Goal: Task Accomplishment & Management: Use online tool/utility

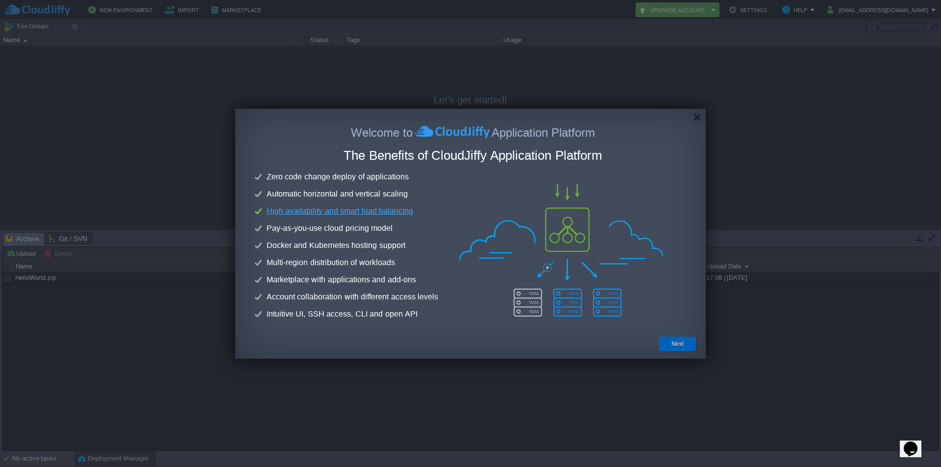
click at [679, 347] on button "Next" at bounding box center [678, 344] width 12 height 10
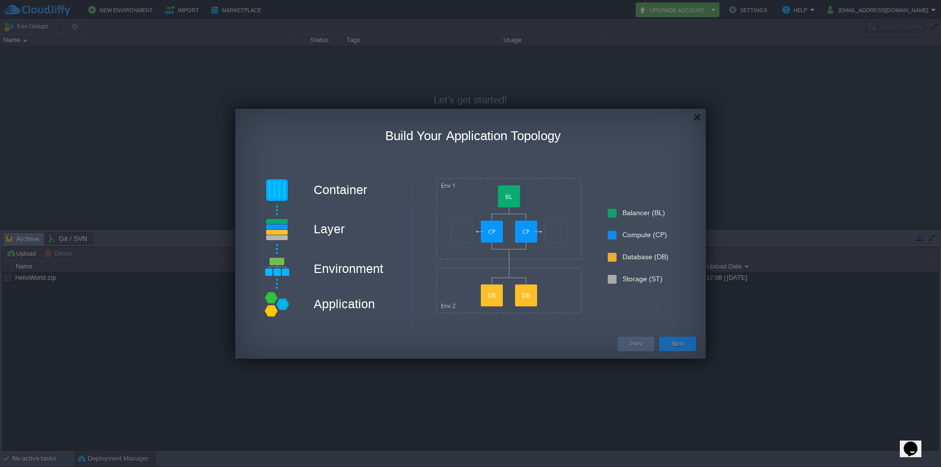
click at [677, 339] on div "Next" at bounding box center [678, 344] width 22 height 15
click at [677, 346] on button "Next" at bounding box center [678, 344] width 12 height 10
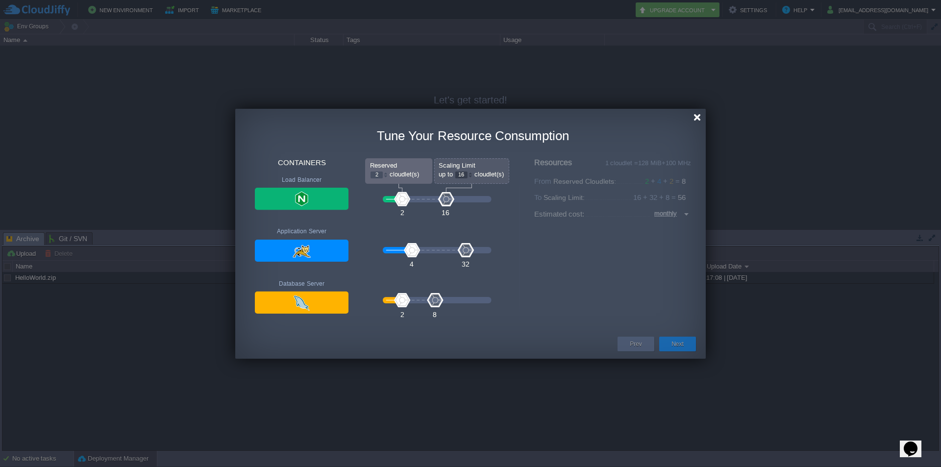
click at [697, 116] on div at bounding box center [697, 117] width 7 height 7
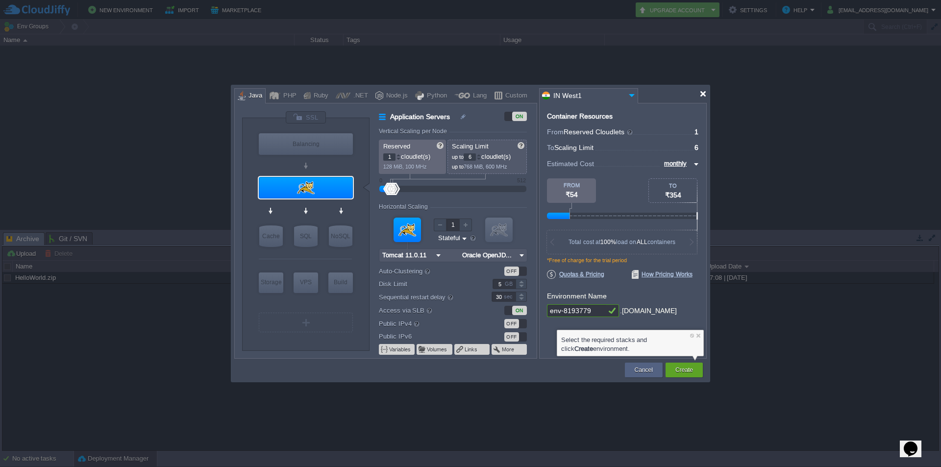
click at [702, 96] on div at bounding box center [703, 93] width 7 height 7
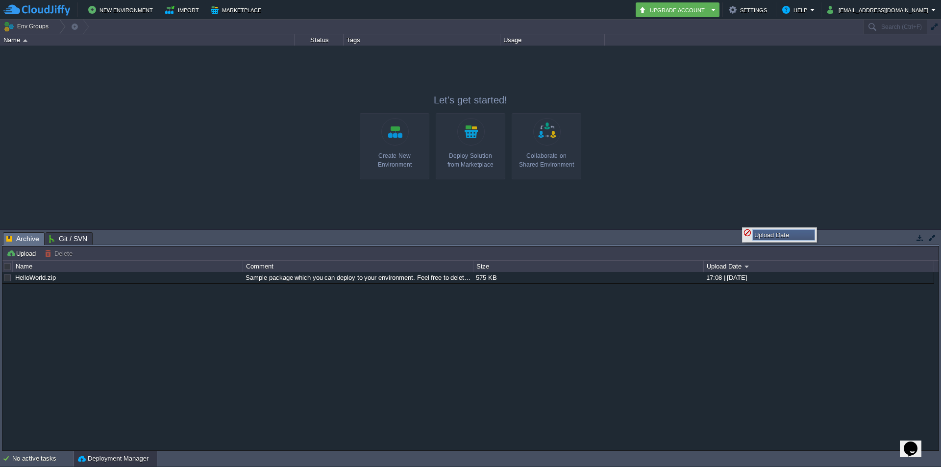
drag, startPoint x: 708, startPoint y: 269, endPoint x: 717, endPoint y: 185, distance: 84.8
click at [717, 185] on div "Env Groups Search (Ctrl+F) Let's get started! Create New Environment Deploy Sol…" at bounding box center [470, 235] width 941 height 431
click at [717, 185] on div at bounding box center [470, 137] width 941 height 183
click at [227, 103] on div at bounding box center [470, 137] width 941 height 183
click at [409, 152] on div "Create New Environment" at bounding box center [395, 161] width 64 height 18
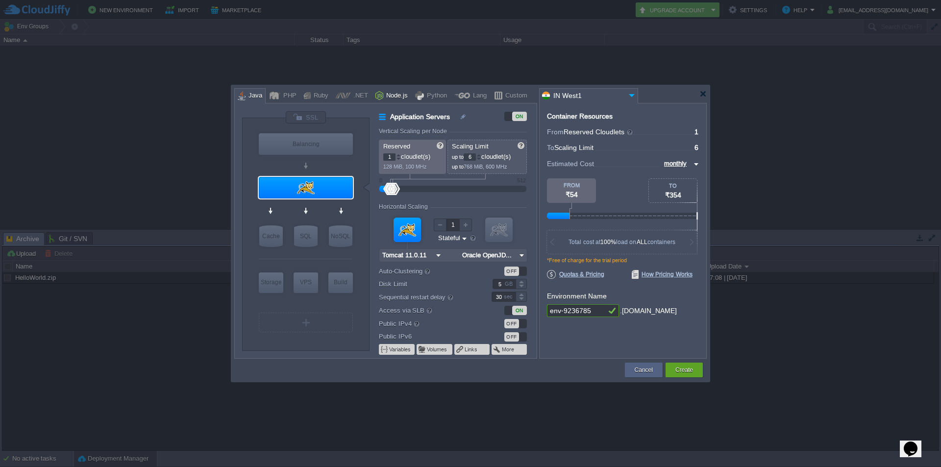
click at [383, 94] on div "Node.js" at bounding box center [395, 96] width 25 height 15
type input "Application Servers"
type input "4"
type input "8"
type input "Node.js 24.9.0 LTS"
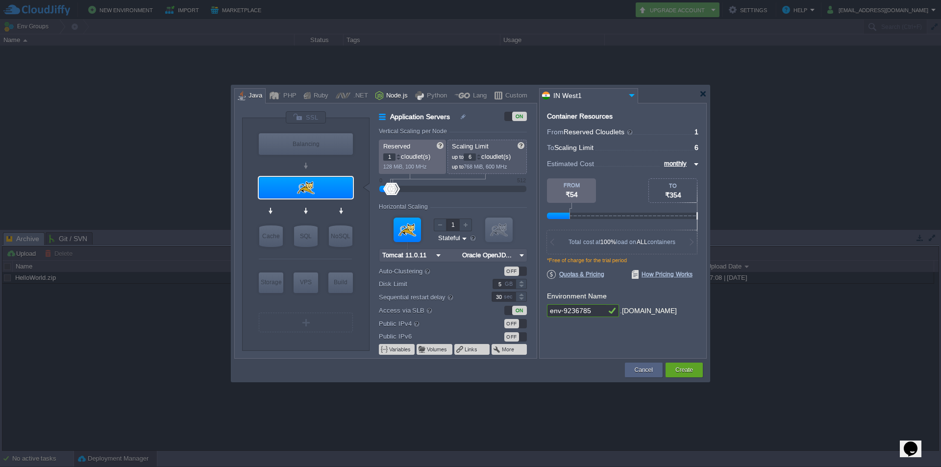
type input "24.9.0-pm2"
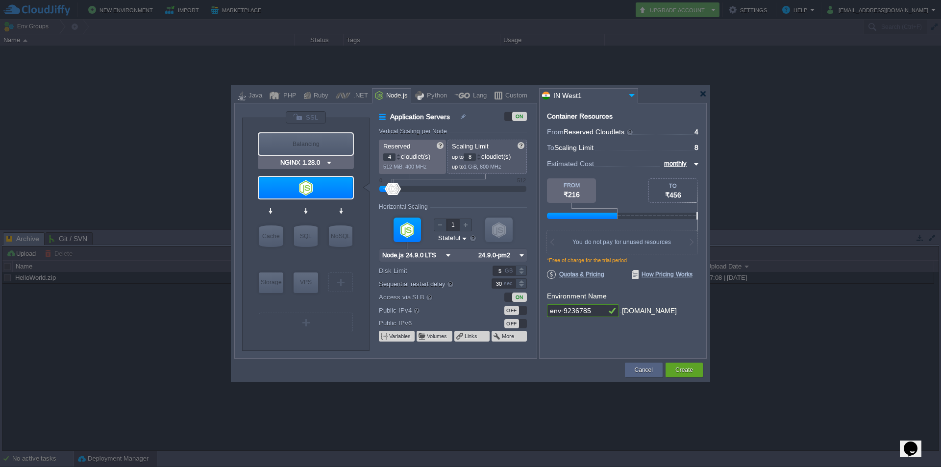
type input "Node.js 24.9.0 LTS"
click at [398, 159] on div at bounding box center [398, 158] width 5 height 3
type input "0"
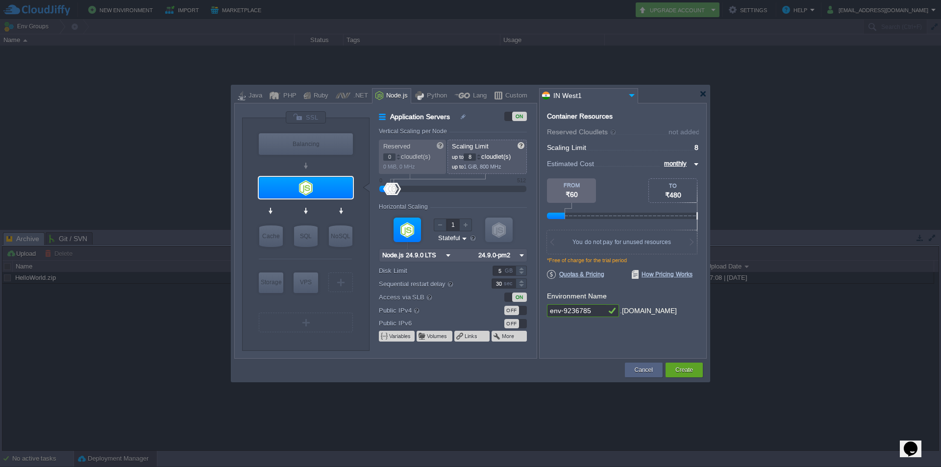
click at [398, 159] on div at bounding box center [398, 158] width 5 height 3
click at [480, 159] on div at bounding box center [479, 158] width 5 height 3
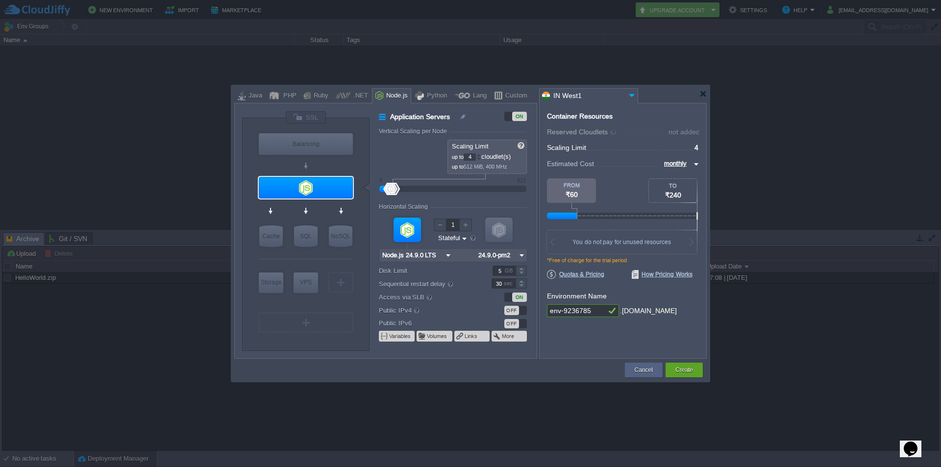
click at [480, 159] on div at bounding box center [479, 158] width 5 height 3
drag, startPoint x: 393, startPoint y: 190, endPoint x: 381, endPoint y: 190, distance: 11.8
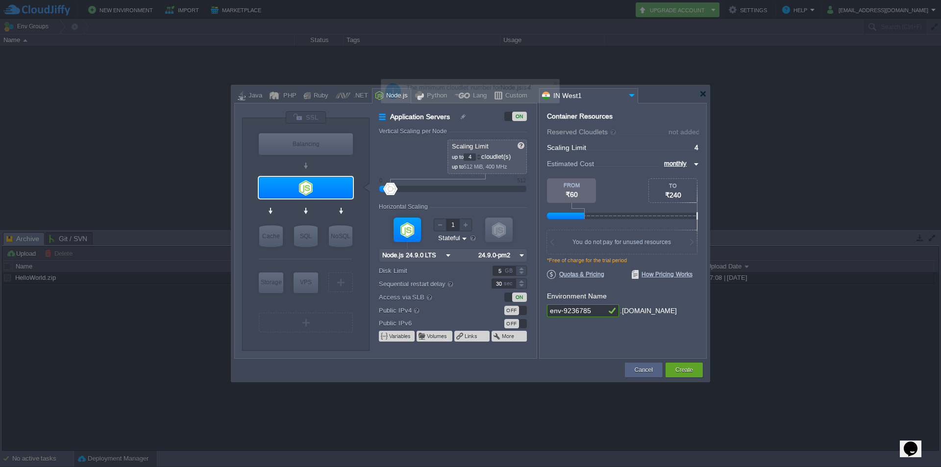
click at [390, 190] on div at bounding box center [453, 189] width 126 height 11
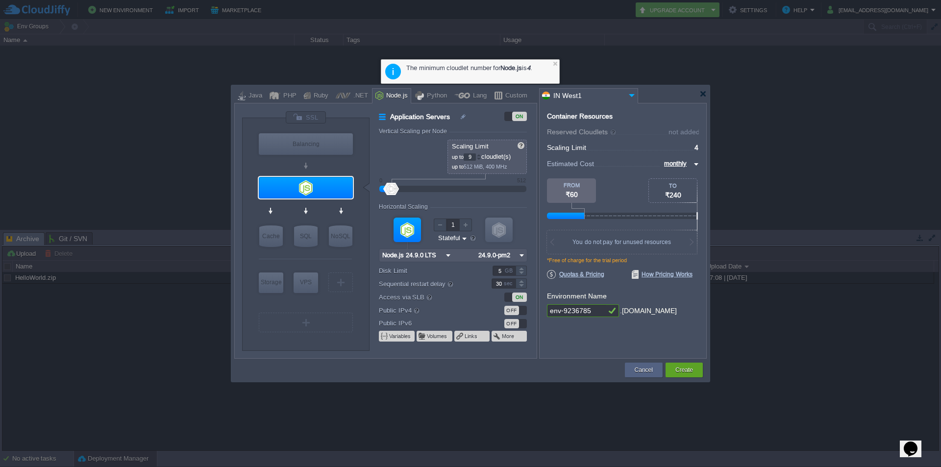
type input "12"
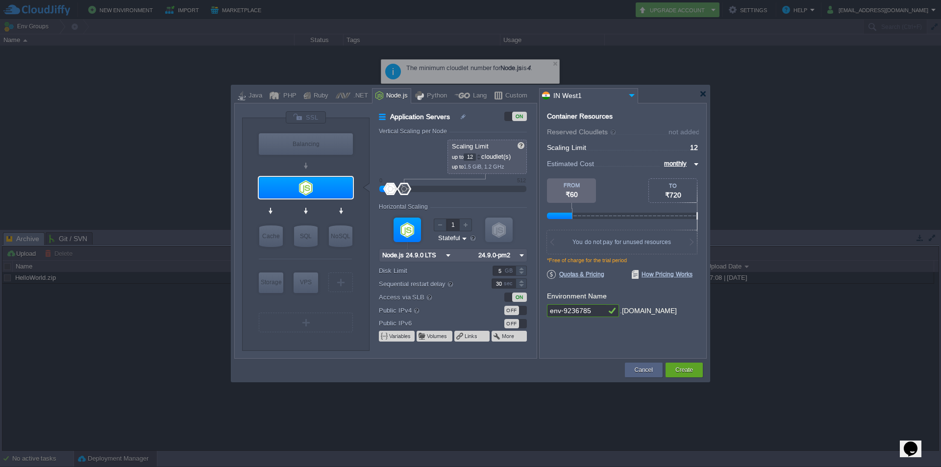
drag, startPoint x: 393, startPoint y: 189, endPoint x: 413, endPoint y: 186, distance: 20.3
click at [411, 186] on div at bounding box center [404, 189] width 14 height 12
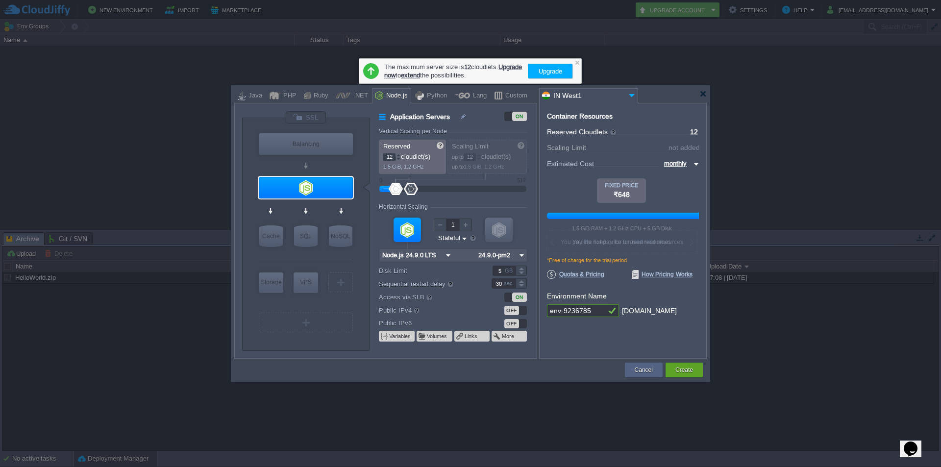
drag, startPoint x: 386, startPoint y: 184, endPoint x: 411, endPoint y: 182, distance: 25.5
click at [411, 184] on div at bounding box center [453, 189] width 126 height 11
click at [399, 158] on div at bounding box center [398, 158] width 5 height 3
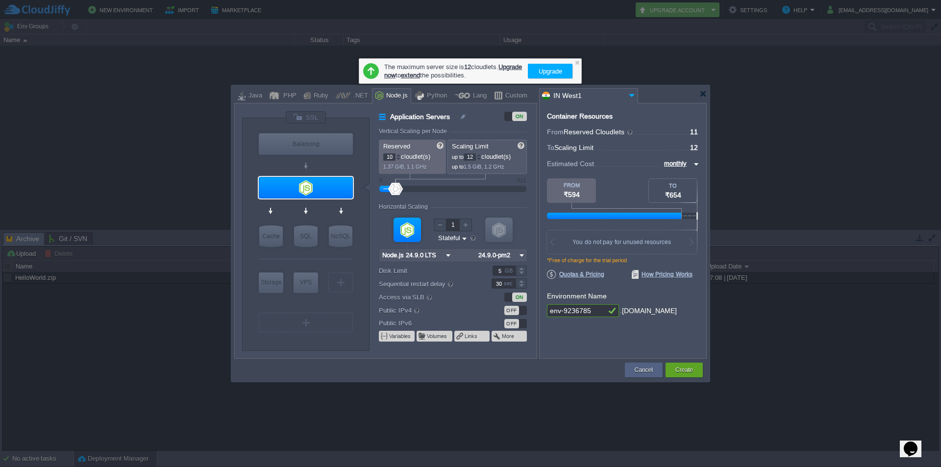
click at [399, 158] on div at bounding box center [398, 158] width 5 height 3
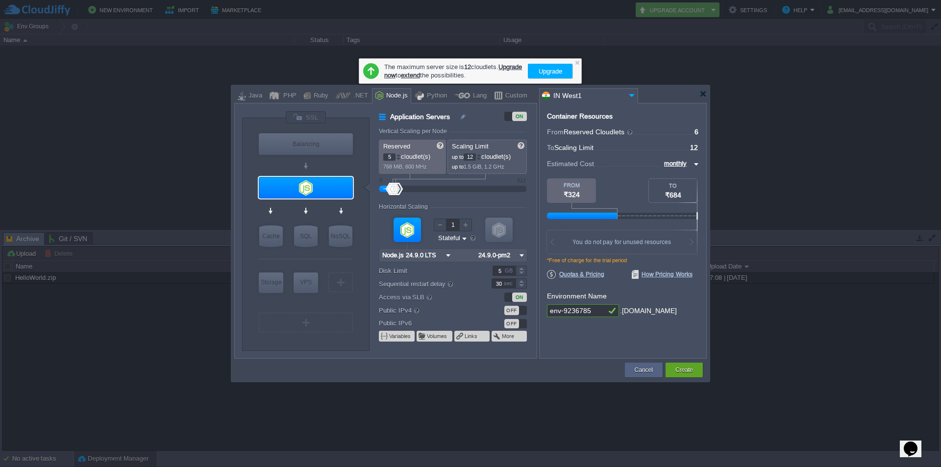
click at [399, 158] on div at bounding box center [398, 158] width 5 height 3
type input "1"
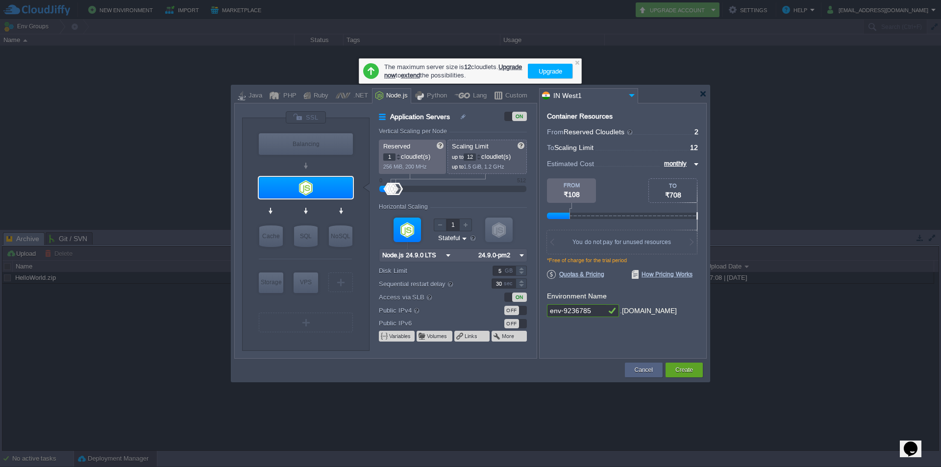
click at [399, 158] on div at bounding box center [398, 158] width 5 height 3
click at [480, 157] on div at bounding box center [479, 157] width 4 height 0
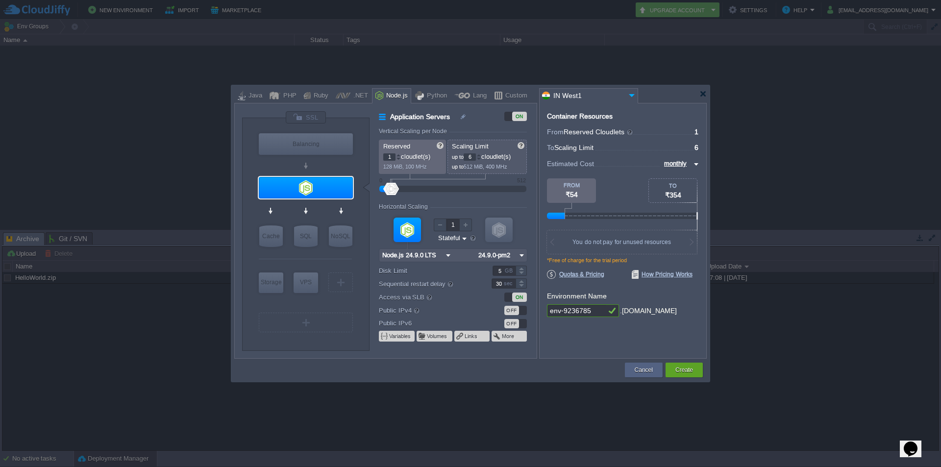
type input "4"
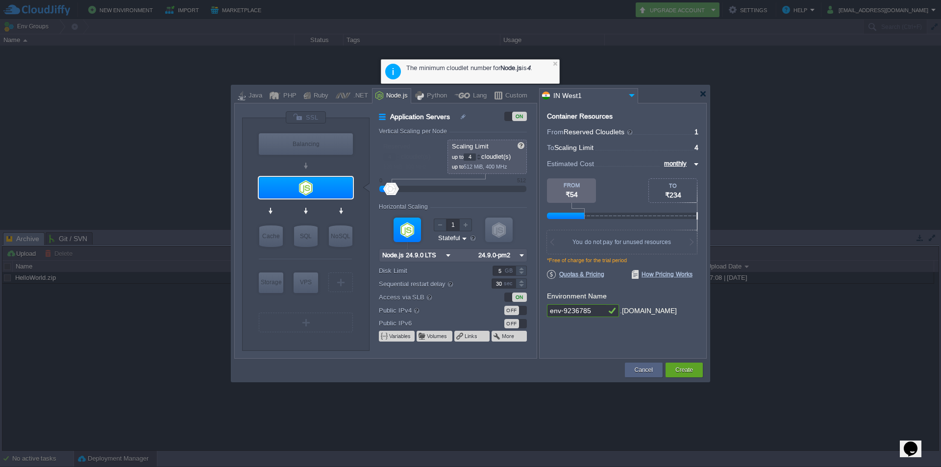
type input "5"
type input "6"
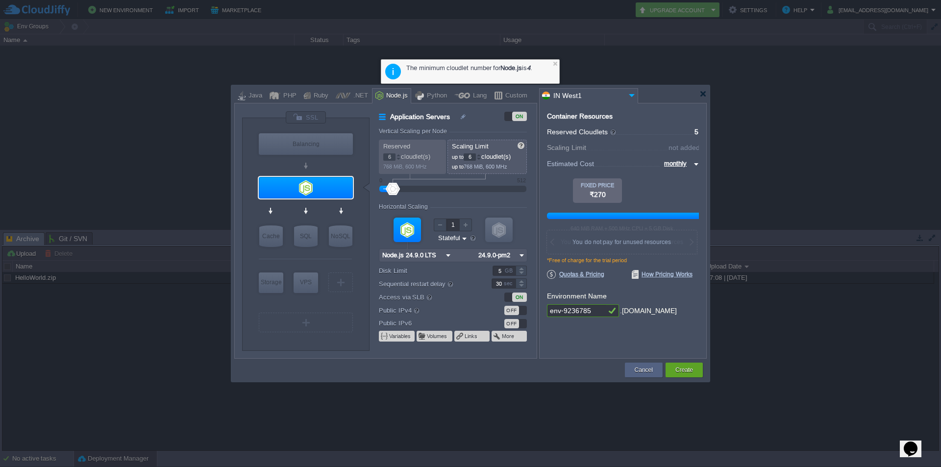
type input "7"
type input "8"
type input "9"
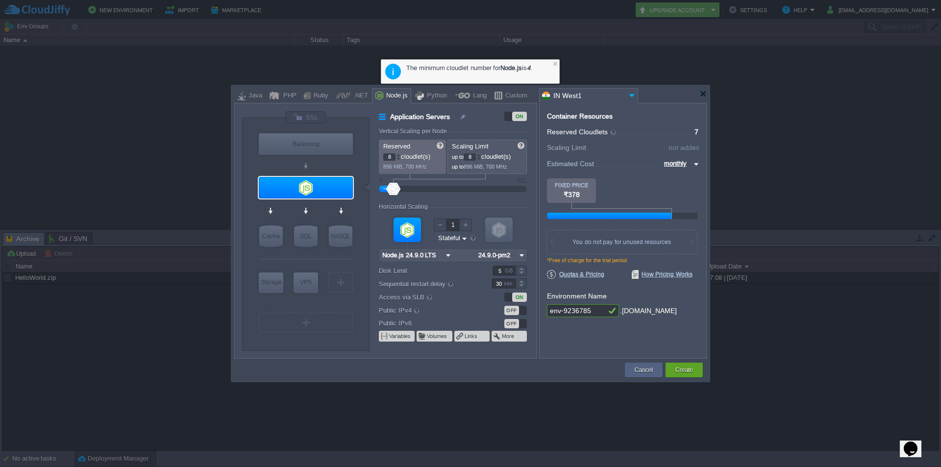
type input "9"
type input "3"
drag, startPoint x: 398, startPoint y: 189, endPoint x: 392, endPoint y: 191, distance: 6.2
click at [392, 191] on div at bounding box center [453, 189] width 126 height 11
click at [481, 159] on div at bounding box center [479, 158] width 5 height 3
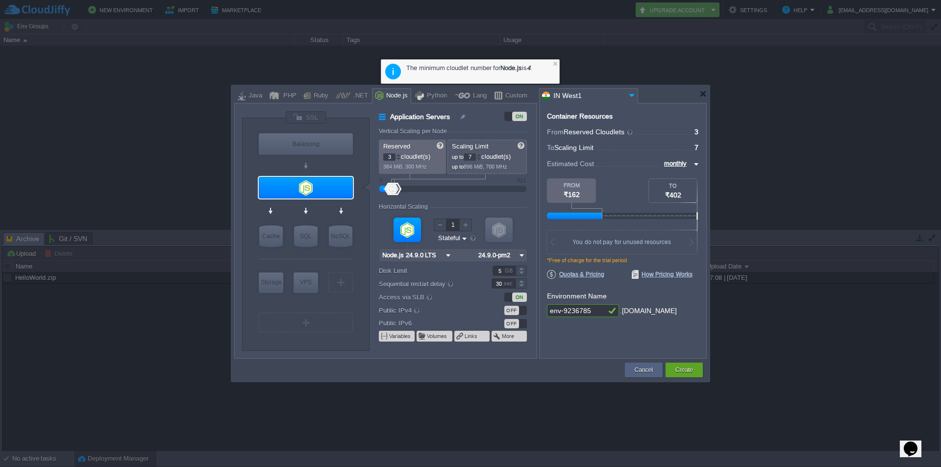
click at [481, 159] on div at bounding box center [479, 158] width 5 height 3
type input "4"
click at [481, 159] on div at bounding box center [479, 158] width 5 height 3
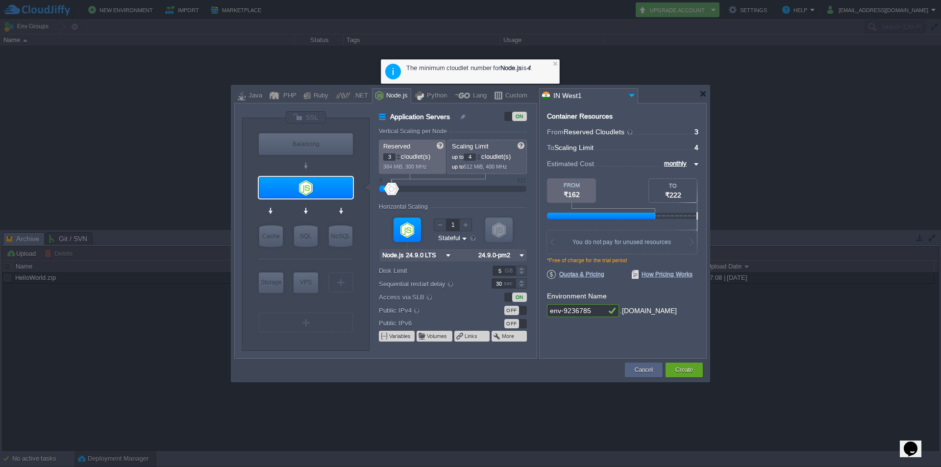
click at [481, 159] on div at bounding box center [479, 158] width 5 height 3
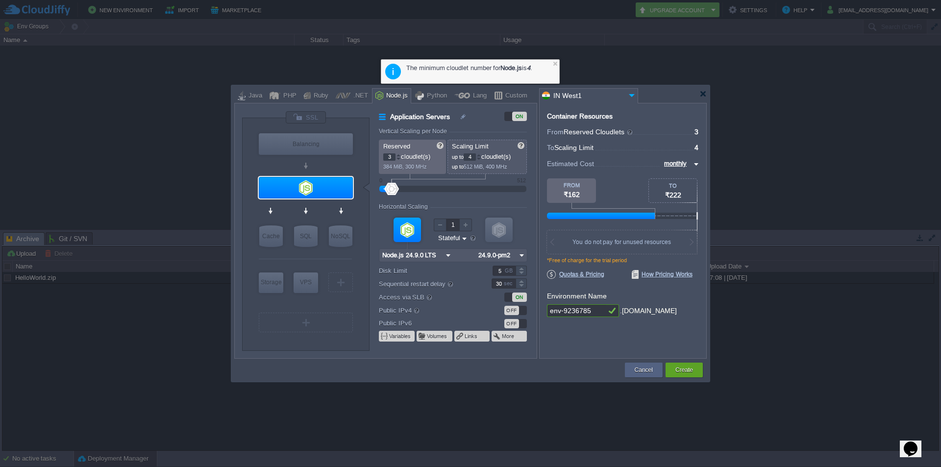
click at [481, 159] on div at bounding box center [479, 158] width 5 height 3
click at [397, 158] on div at bounding box center [398, 158] width 5 height 3
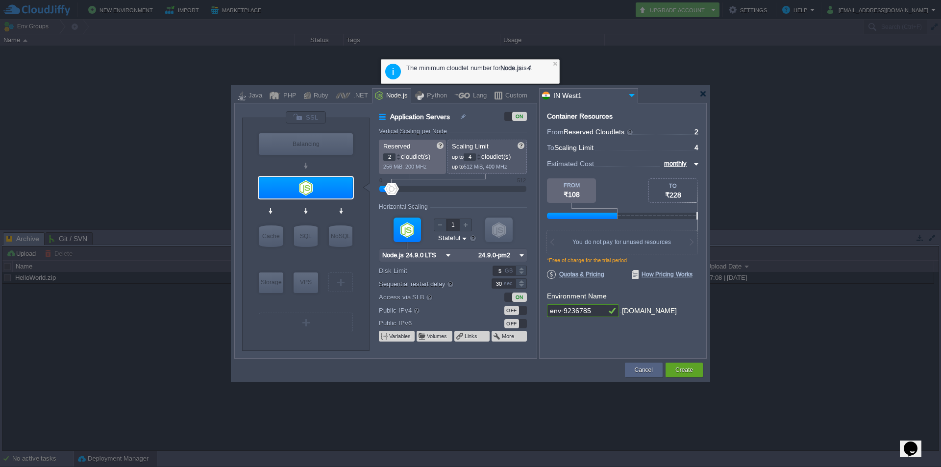
type input "1"
click at [397, 158] on div at bounding box center [398, 158] width 5 height 3
click at [682, 370] on button "Create" at bounding box center [685, 370] width 18 height 10
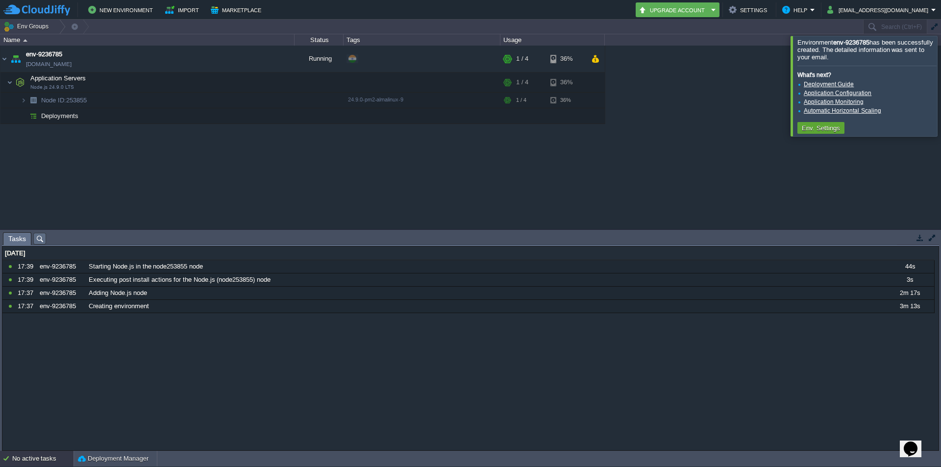
click at [553, 191] on div "env-9236785 [DOMAIN_NAME] Running + Add to Env Group RAM 13% CPU 1% 1 / 4 36% A…" at bounding box center [470, 137] width 941 height 183
click at [441, 180] on div "env-9236785 [DOMAIN_NAME] Running + Add to Env Group RAM 13% CPU 1% 1 / 4 36% A…" at bounding box center [470, 137] width 941 height 183
click at [941, 84] on div at bounding box center [953, 86] width 0 height 100
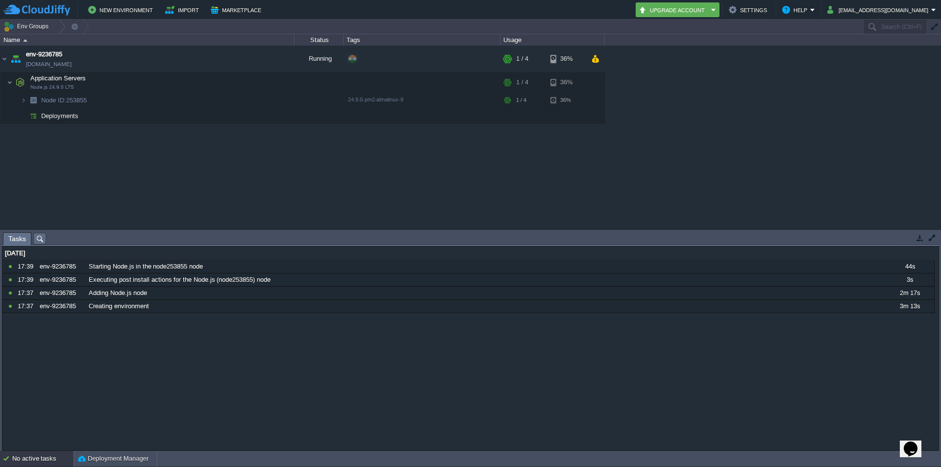
click at [557, 161] on div "env-9236785 [DOMAIN_NAME] Running + Add to Env Group RAM 13% CPU 1% 1 / 4 36% A…" at bounding box center [470, 137] width 941 height 183
click at [257, 115] on button "button" at bounding box center [255, 115] width 9 height 9
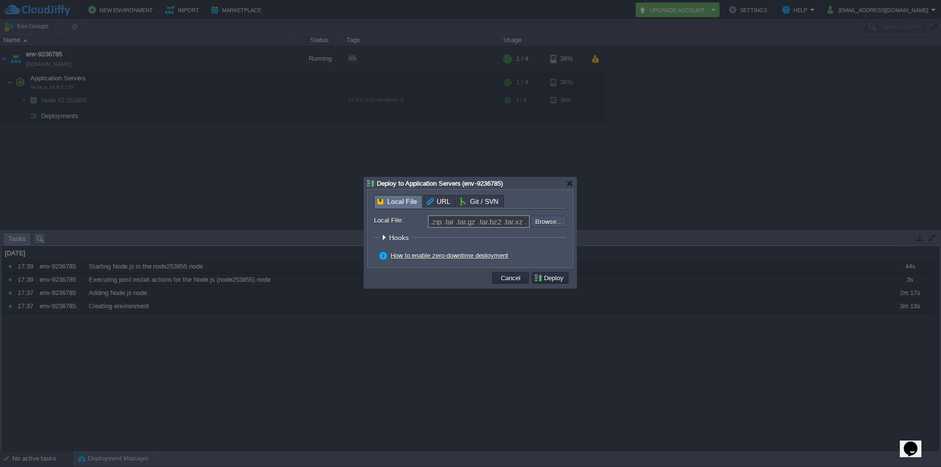
click at [542, 223] on input "file" at bounding box center [505, 222] width 124 height 12
type input "C:\fakepath\blog-app.zip"
type input "blog-app.zip"
click at [549, 278] on button "Deploy" at bounding box center [550, 278] width 33 height 9
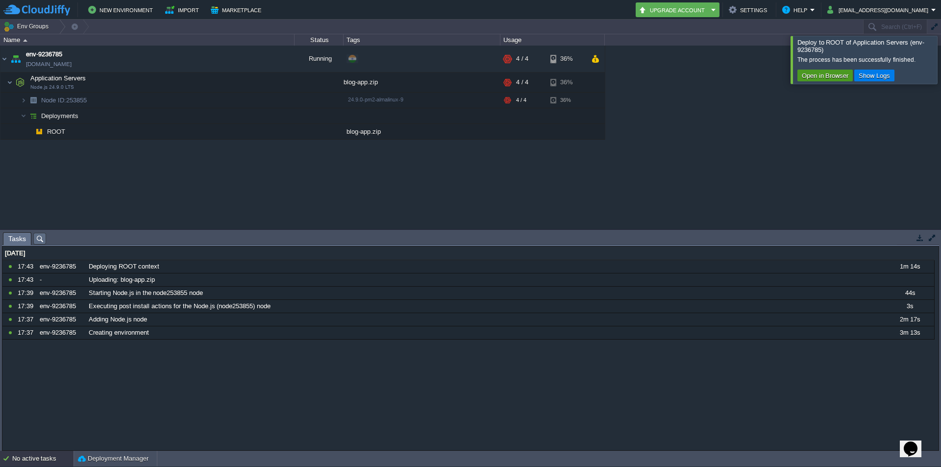
click at [828, 74] on button "Open in Browser" at bounding box center [825, 75] width 52 height 9
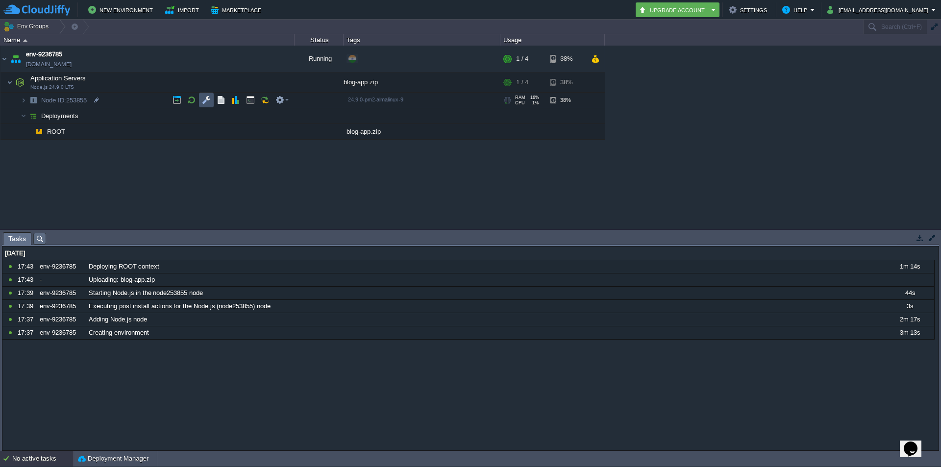
click at [203, 101] on button "button" at bounding box center [206, 100] width 9 height 9
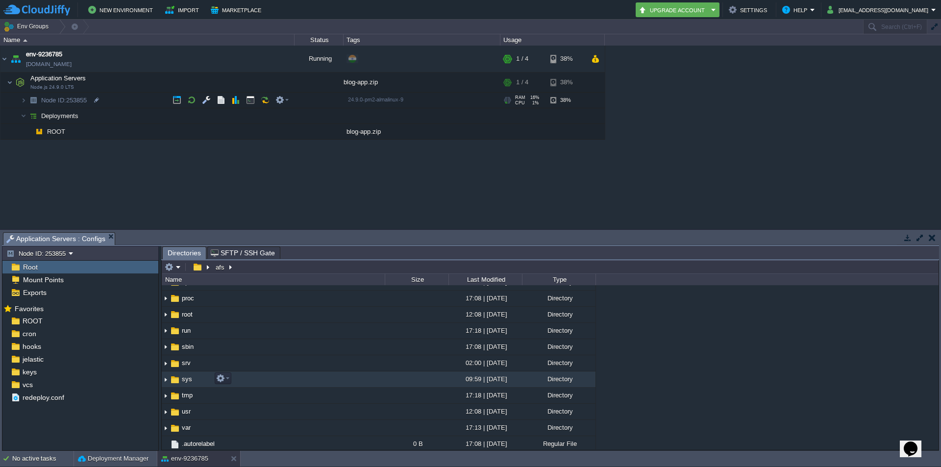
scroll to position [168, 0]
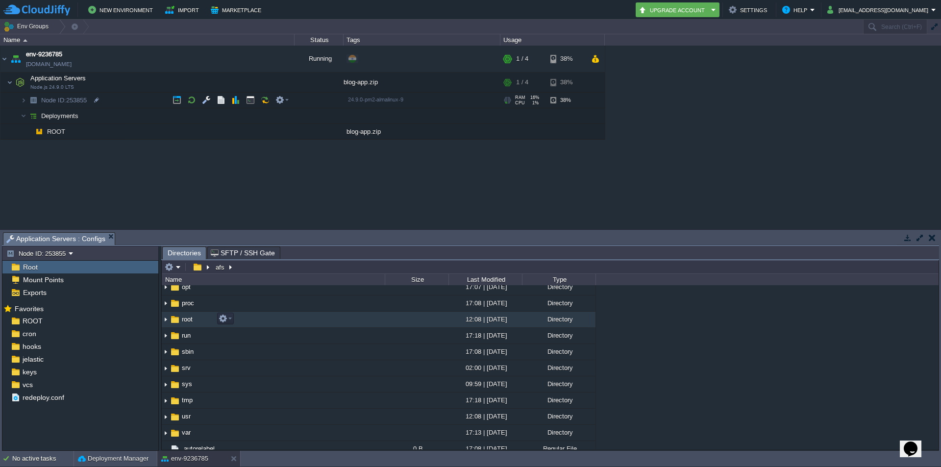
click at [285, 316] on td "root" at bounding box center [273, 320] width 223 height 16
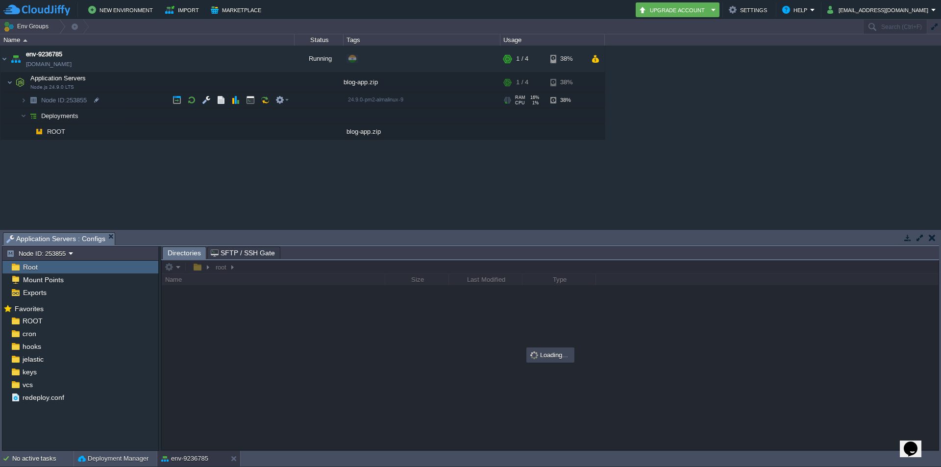
scroll to position [0, 0]
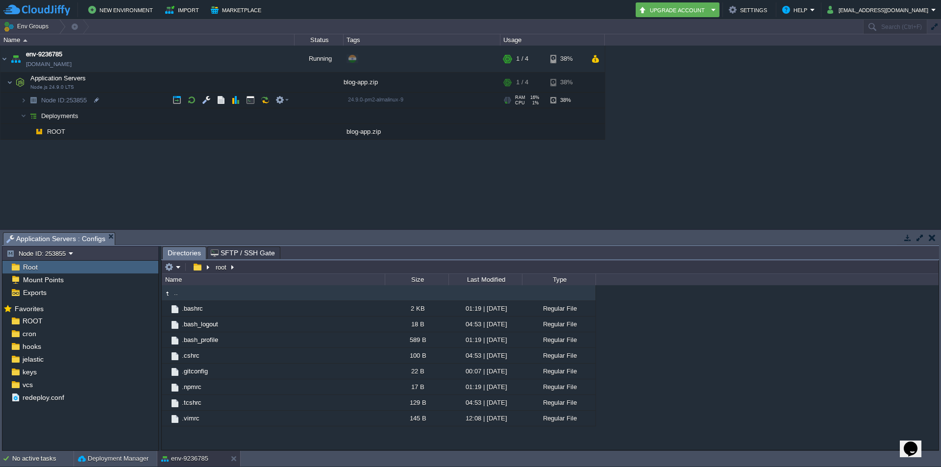
click at [51, 268] on div "Root" at bounding box center [80, 267] width 156 height 13
click at [20, 320] on img at bounding box center [15, 321] width 10 height 13
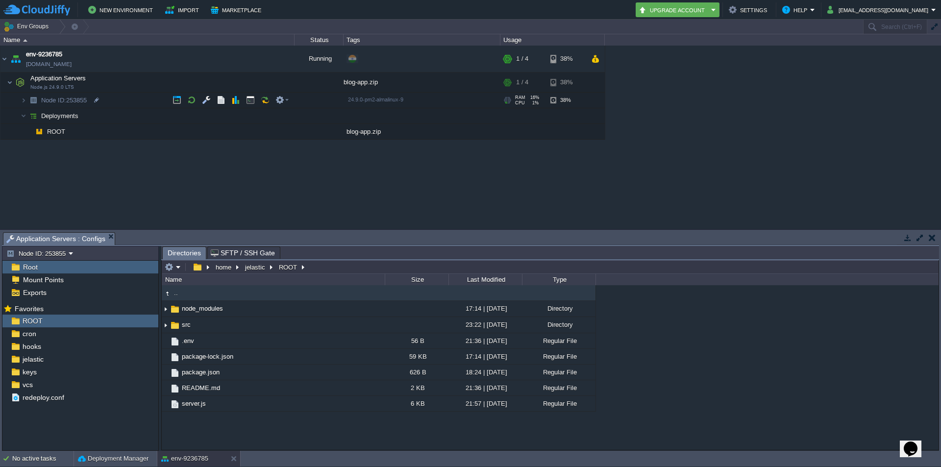
click at [244, 250] on span "SFTP / SSH Gate" at bounding box center [243, 253] width 64 height 12
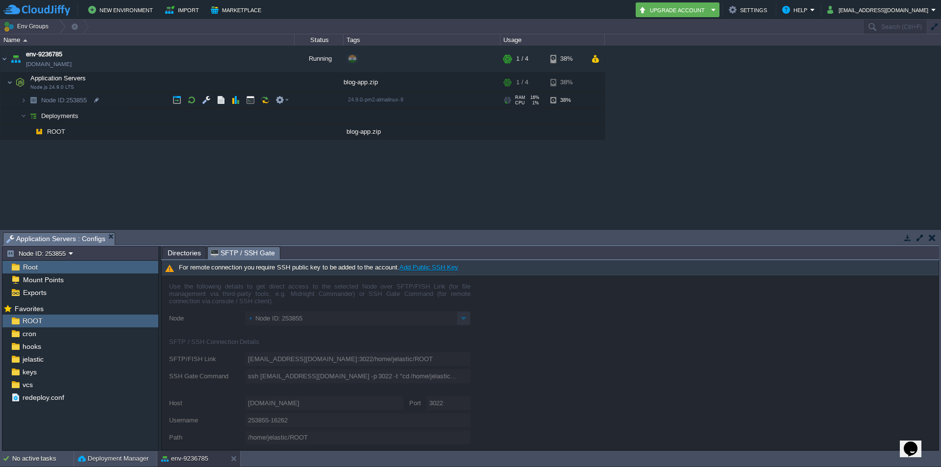
click at [176, 253] on span "Directories" at bounding box center [184, 253] width 33 height 12
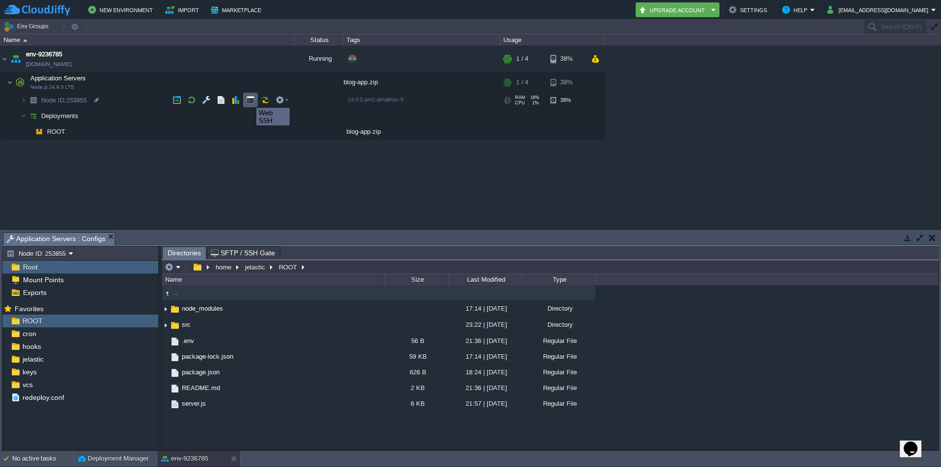
click at [249, 99] on button "button" at bounding box center [250, 100] width 9 height 9
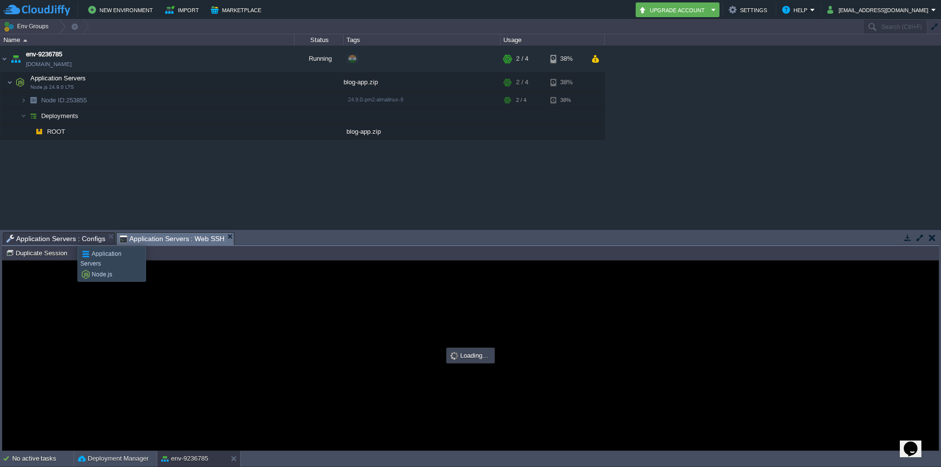
click at [70, 238] on span "Application Servers : Configs" at bounding box center [55, 239] width 99 height 12
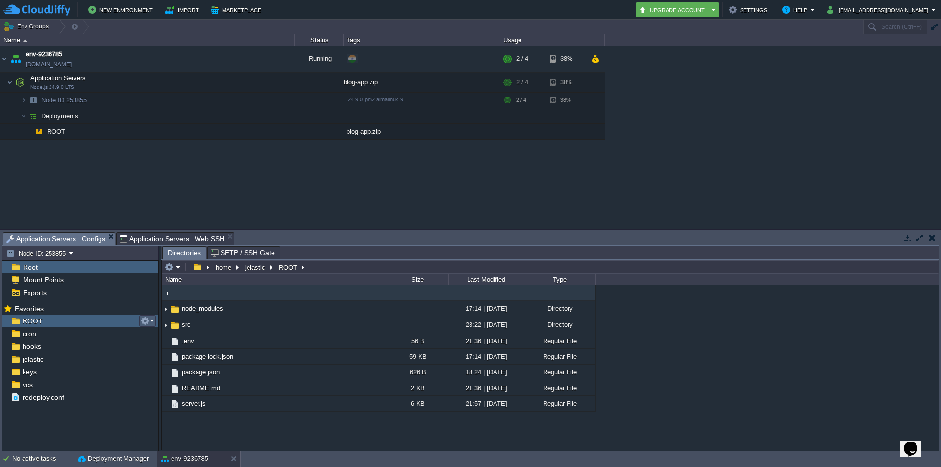
click at [152, 322] on em at bounding box center [147, 321] width 13 height 9
click at [162, 332] on span "Copy Path" at bounding box center [169, 334] width 30 height 7
type input "#000000"
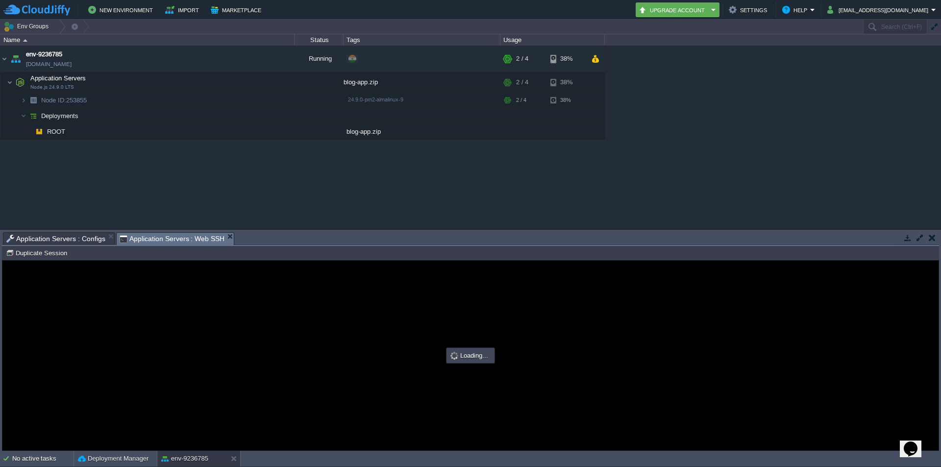
click at [178, 232] on div "Application Servers : Web SSH" at bounding box center [175, 238] width 119 height 13
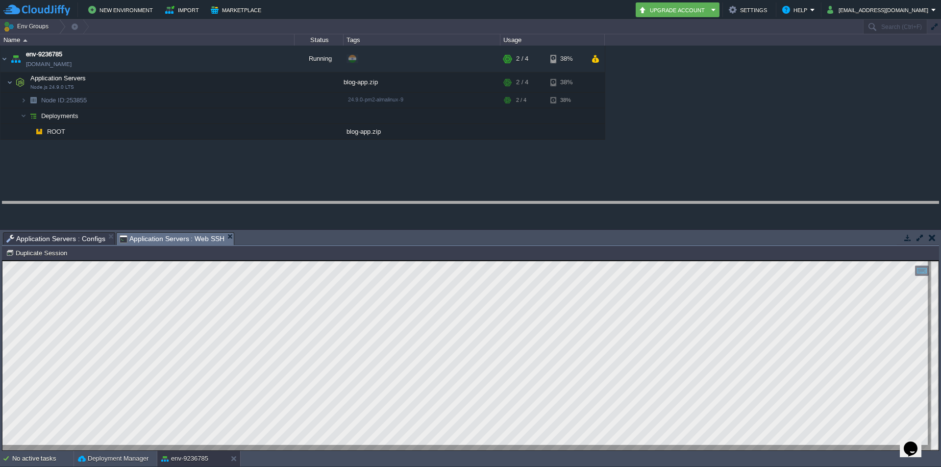
drag, startPoint x: 406, startPoint y: 246, endPoint x: 408, endPoint y: 215, distance: 31.0
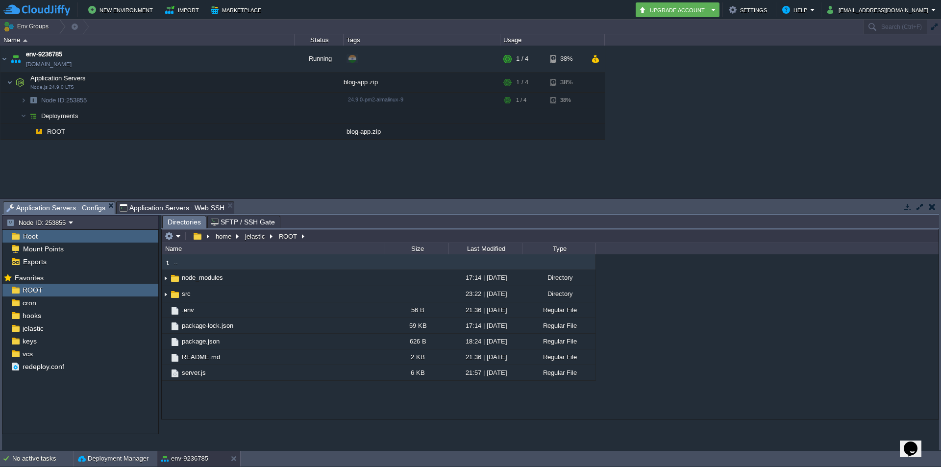
click at [71, 202] on span "Application Servers : Configs" at bounding box center [55, 208] width 99 height 12
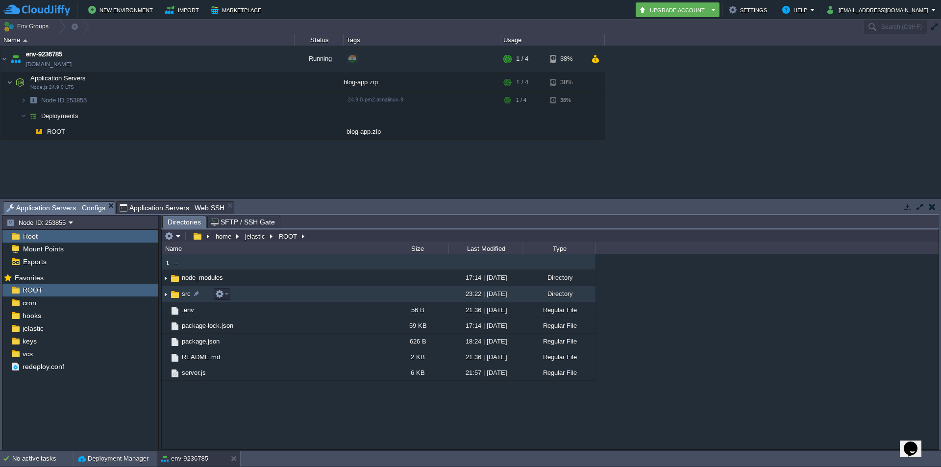
click at [255, 296] on td "src" at bounding box center [273, 294] width 223 height 16
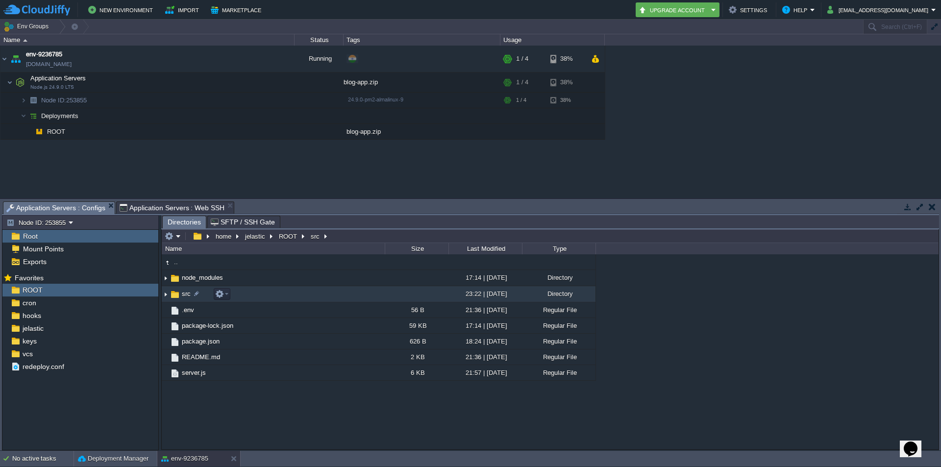
click at [255, 296] on td "src" at bounding box center [273, 294] width 223 height 16
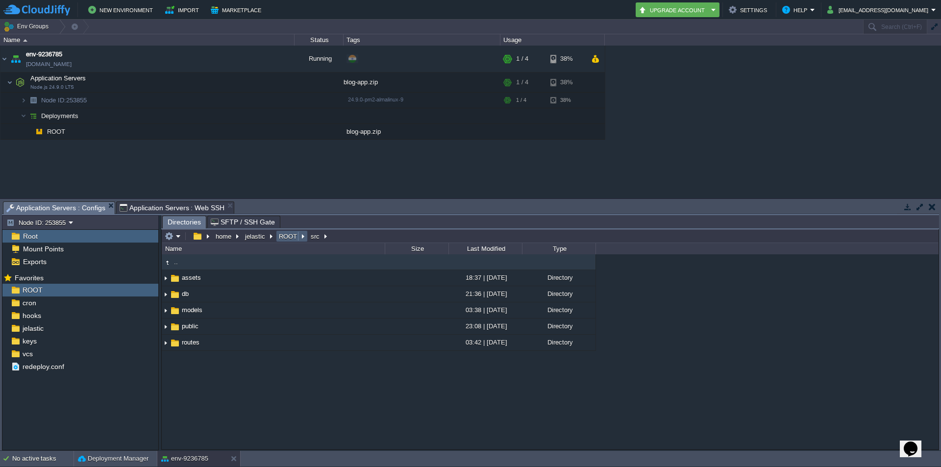
click at [284, 236] on button "ROOT" at bounding box center [289, 236] width 22 height 9
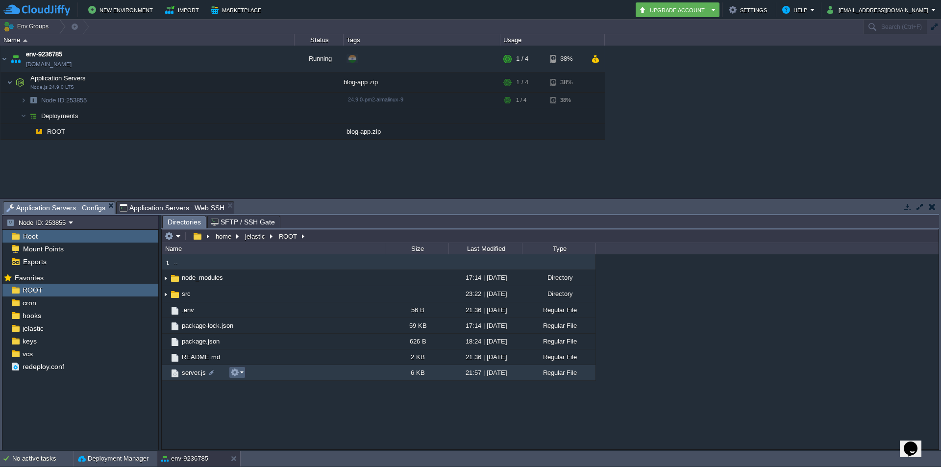
click at [241, 372] on em at bounding box center [236, 372] width 13 height 9
click at [247, 386] on span "Open" at bounding box center [251, 386] width 15 height 7
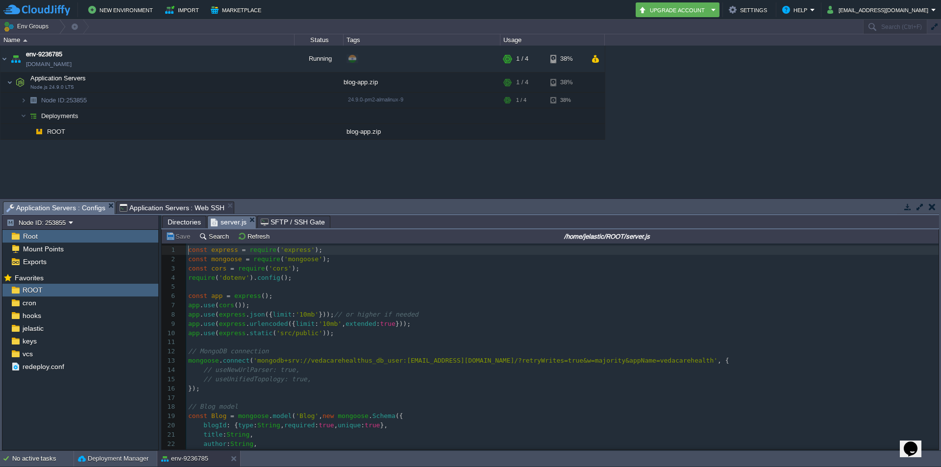
scroll to position [3, 0]
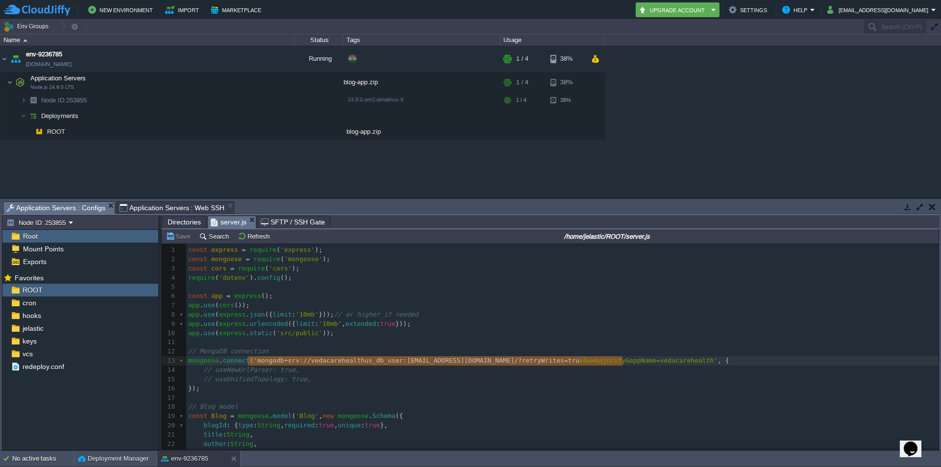
type textarea "'mongodb+srv://vedacarehealthus_db_user:[EMAIL_ADDRESS][DOMAIN_NAME]/?retryWrit…"
drag, startPoint x: 250, startPoint y: 364, endPoint x: 625, endPoint y: 361, distance: 375.1
type textarea "mongodb+srv://vedacarehealthus_db_user:[EMAIL_ADDRESS][DOMAIN_NAME]/?retryWrite…"
drag, startPoint x: 251, startPoint y: 362, endPoint x: 744, endPoint y: 361, distance: 492.7
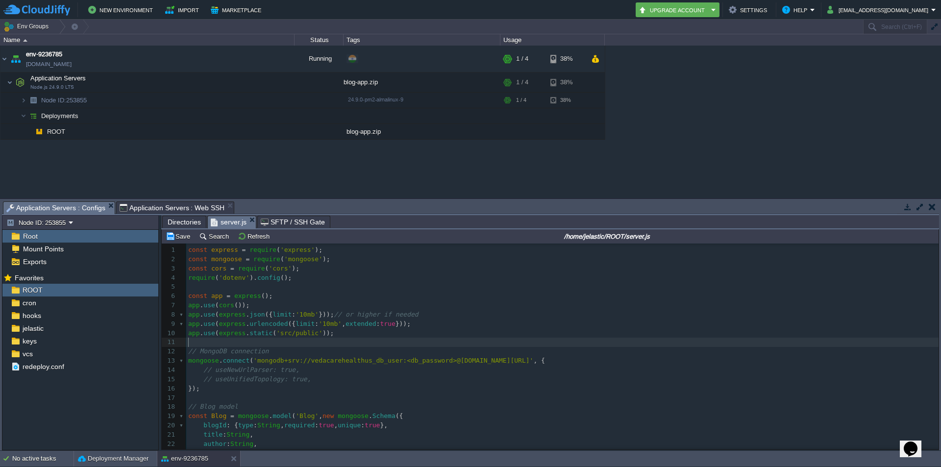
click at [354, 347] on pre "​" at bounding box center [562, 342] width 753 height 9
click at [432, 363] on span "'mongodb+srv://vedacarehealthus_db_user:<db_password>@[DOMAIN_NAME][URL]'" at bounding box center [393, 360] width 280 height 7
type textarea "<db_password>"
click at [183, 237] on button "Save" at bounding box center [179, 236] width 27 height 9
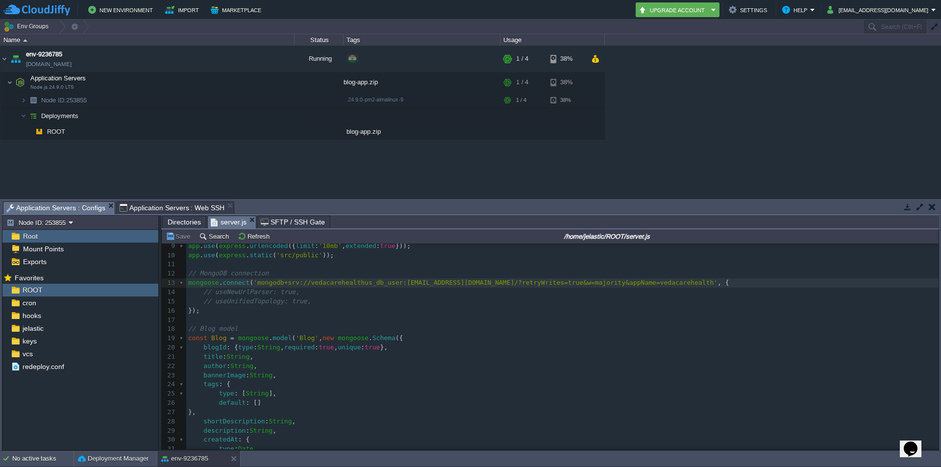
scroll to position [95, 0]
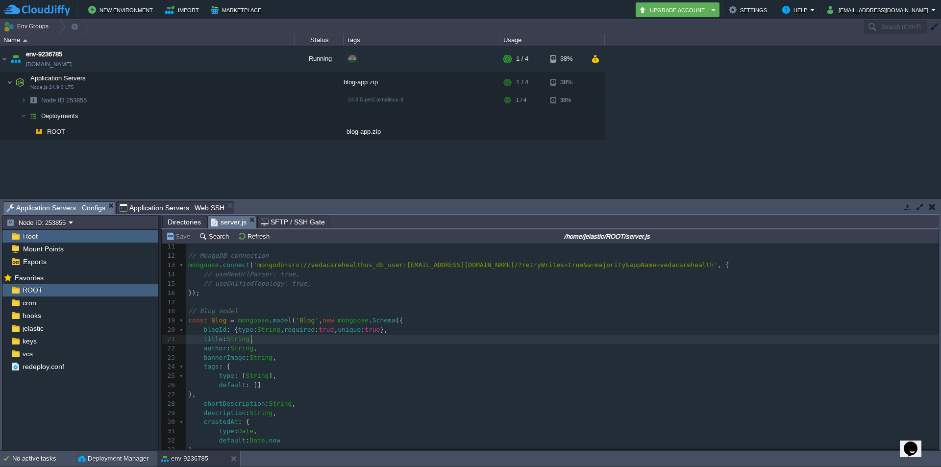
click at [380, 345] on pre "author : String ," at bounding box center [562, 348] width 753 height 9
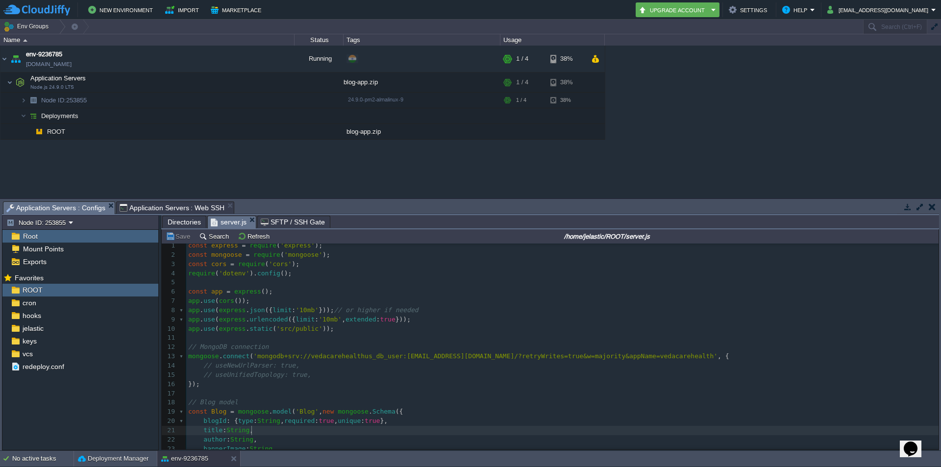
scroll to position [0, 0]
click at [404, 336] on pre "app . use ( express . static ( 'src/public' ));" at bounding box center [562, 333] width 753 height 9
click at [179, 238] on button "Save" at bounding box center [179, 236] width 27 height 9
click at [316, 377] on pre "// useUnifiedTopology: true," at bounding box center [562, 379] width 753 height 9
click at [176, 236] on button "Save" at bounding box center [179, 236] width 27 height 9
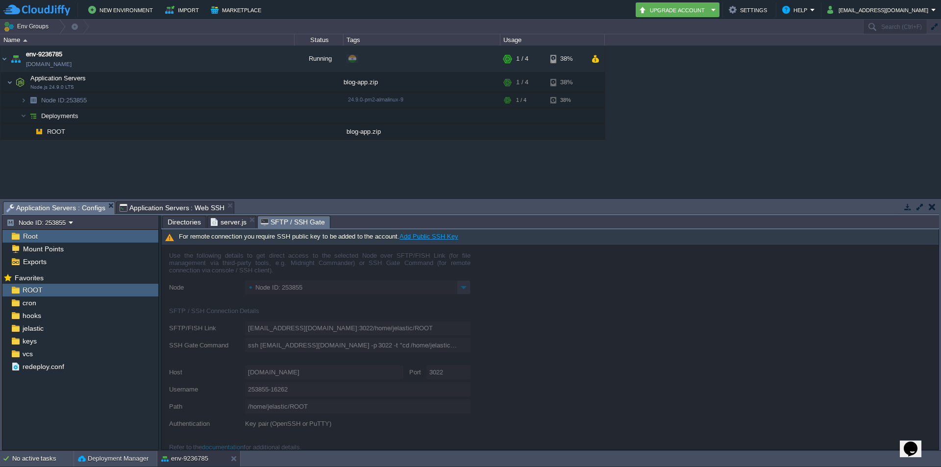
click at [294, 226] on span "SFTP / SSH Gate" at bounding box center [293, 222] width 64 height 12
click at [220, 223] on span "server.js" at bounding box center [229, 222] width 36 height 12
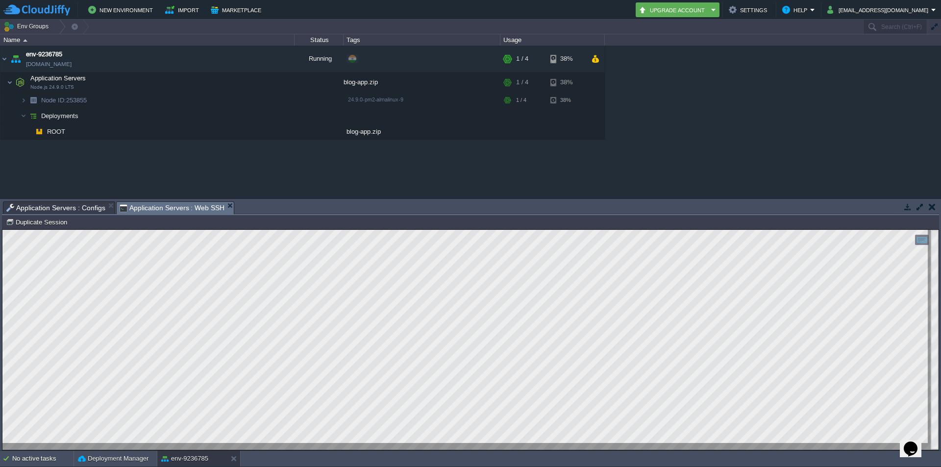
click at [190, 204] on span "Application Servers : Web SSH" at bounding box center [172, 208] width 105 height 12
click at [65, 205] on span "Application Servers : Configs" at bounding box center [55, 208] width 99 height 12
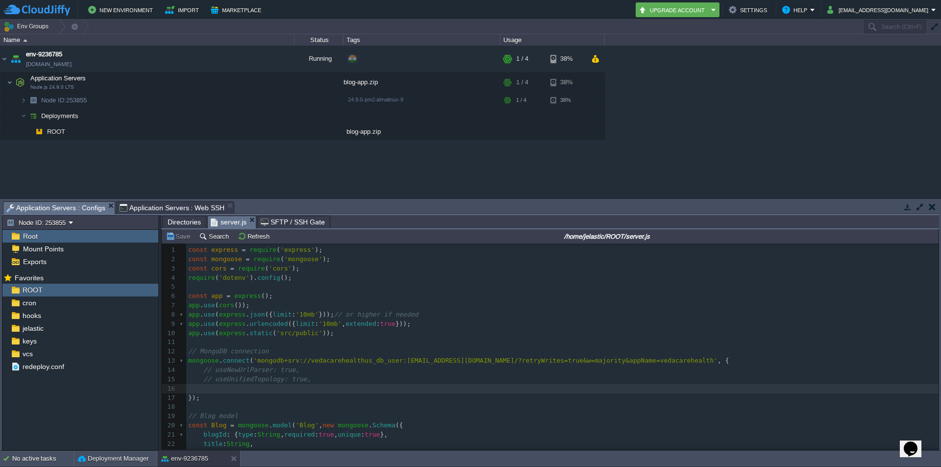
click at [315, 363] on div "xxxxxxxxxx 1 const express = require ( 'express' ); 2 const mongoose = require …" at bounding box center [562, 444] width 753 height 397
click at [418, 362] on div "xxxxxxxxxx 1 const express = require ( 'express' ); 2 const mongoose = require …" at bounding box center [562, 444] width 753 height 397
type textarea "$Vedacare4Smita"
click at [411, 372] on pre "// useNewUrlParser: true," at bounding box center [562, 370] width 753 height 9
click at [179, 235] on button "Save" at bounding box center [179, 236] width 27 height 9
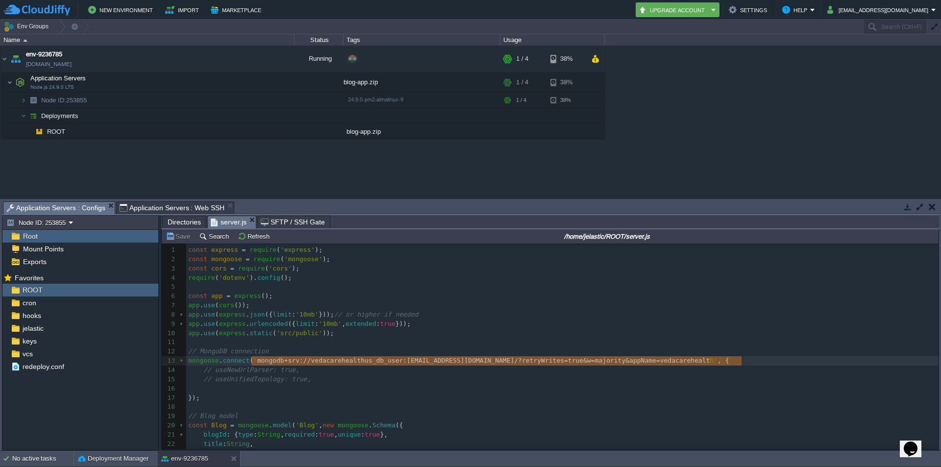
type textarea "mongodb+srv://vedacarehealthus_db_user:[EMAIL_ADDRESS][DOMAIN_NAME]/?retryWrite…"
drag, startPoint x: 251, startPoint y: 362, endPoint x: 746, endPoint y: 362, distance: 495.2
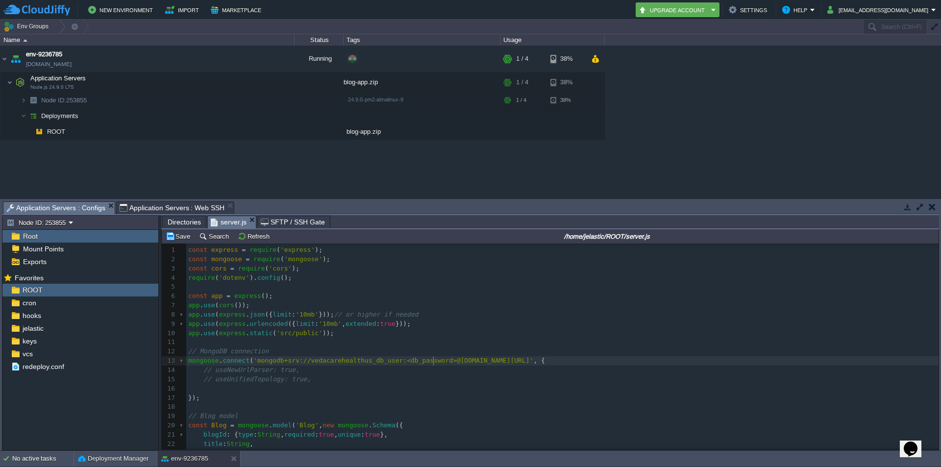
click at [432, 361] on span "'mongodb+srv://vedacarehealthus_db_user:<db_password>@[DOMAIN_NAME][URL]'" at bounding box center [393, 360] width 280 height 7
click at [181, 236] on button "Save" at bounding box center [179, 236] width 27 height 9
click at [304, 382] on div "xxxxxxxxxx 1 const express = require ( 'express' ); 2 const mongoose = require …" at bounding box center [562, 444] width 753 height 397
click at [210, 370] on div "xxxxxxxxxx 1 const express = require ( 'express' ); 2 const mongoose = require …" at bounding box center [562, 444] width 753 height 397
click at [209, 380] on div "xxxxxxxxxx 1 const express = require ( 'express' ); 2 const mongoose = require …" at bounding box center [562, 444] width 753 height 397
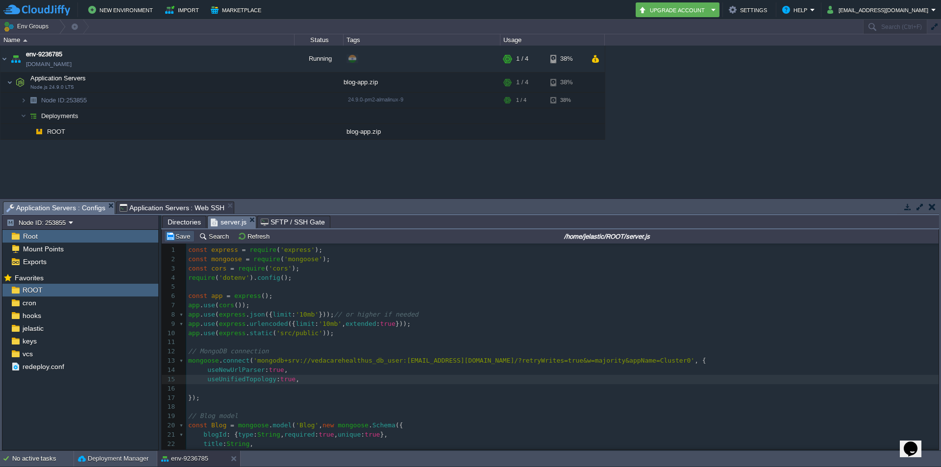
click at [178, 234] on button "Save" at bounding box center [179, 236] width 27 height 9
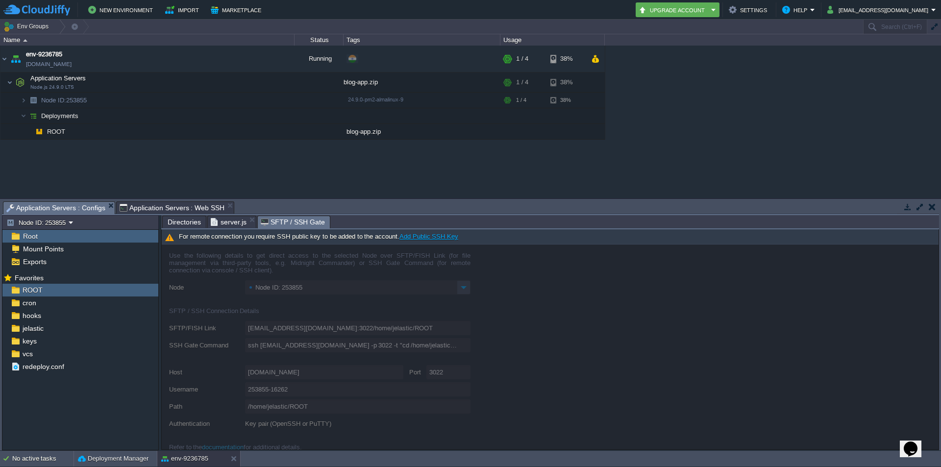
click at [294, 222] on span "SFTP / SSH Gate" at bounding box center [293, 222] width 64 height 12
click at [179, 210] on span "Application Servers : Web SSH" at bounding box center [172, 208] width 105 height 12
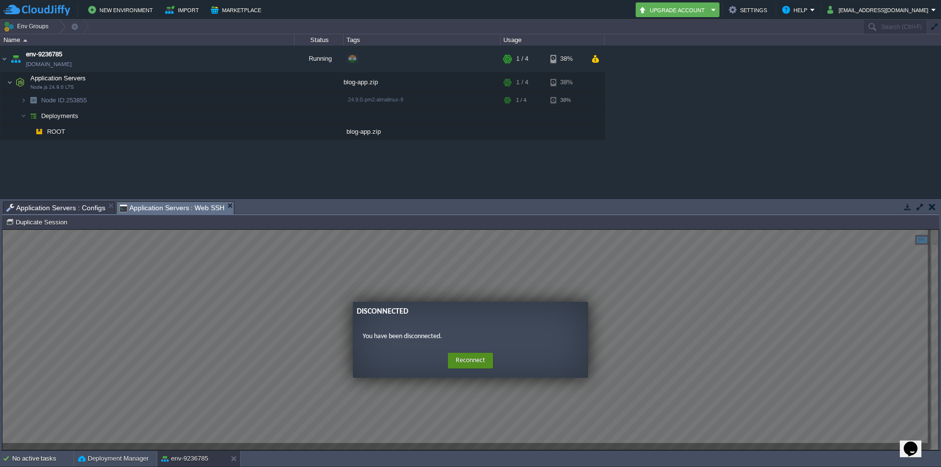
click at [464, 361] on button "Reconnect" at bounding box center [470, 361] width 45 height 16
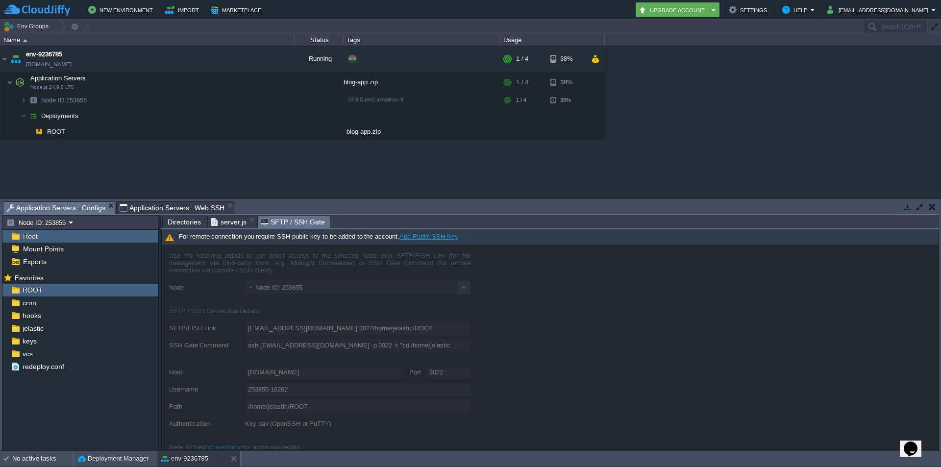
click at [63, 207] on span "Application Servers : Configs" at bounding box center [55, 208] width 99 height 12
click at [152, 291] on em at bounding box center [147, 290] width 13 height 9
click at [161, 300] on span "Copy Path" at bounding box center [169, 303] width 30 height 7
click at [180, 217] on span "Directories" at bounding box center [184, 222] width 33 height 12
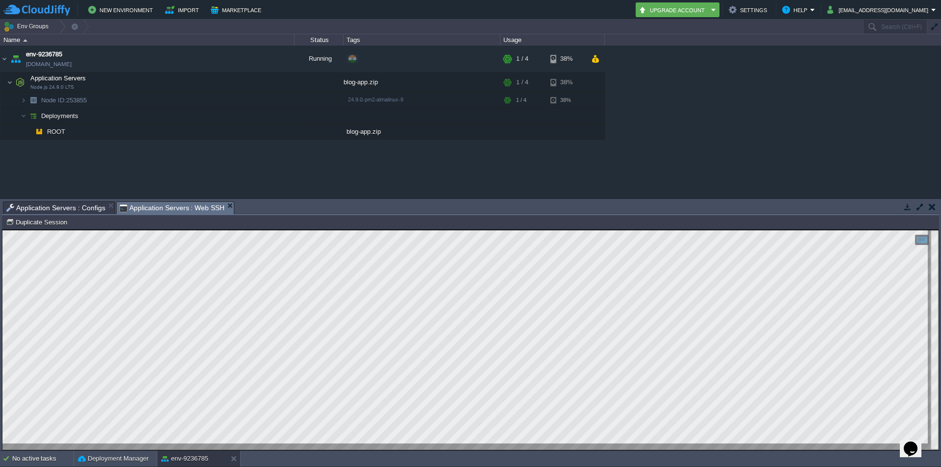
click at [162, 204] on span "Application Servers : Web SSH" at bounding box center [172, 208] width 105 height 12
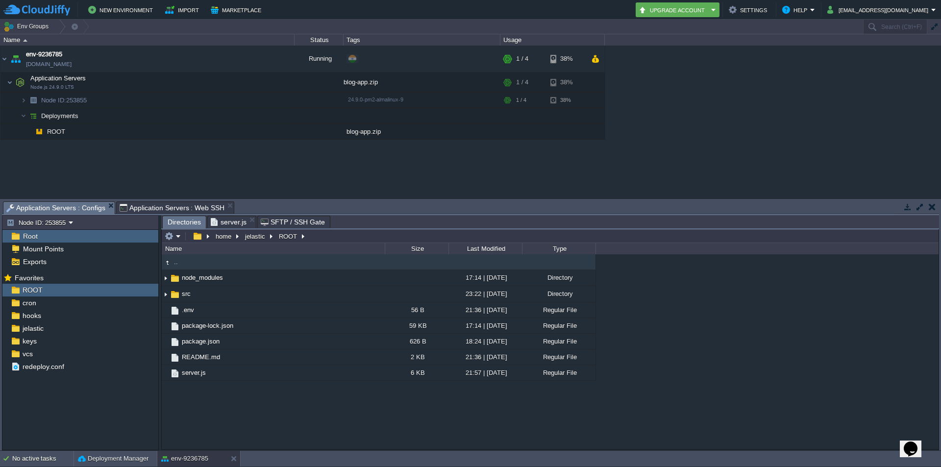
click at [70, 206] on span "Application Servers : Configs" at bounding box center [55, 208] width 99 height 12
click at [281, 219] on span "SFTP / SSH Gate" at bounding box center [293, 222] width 64 height 12
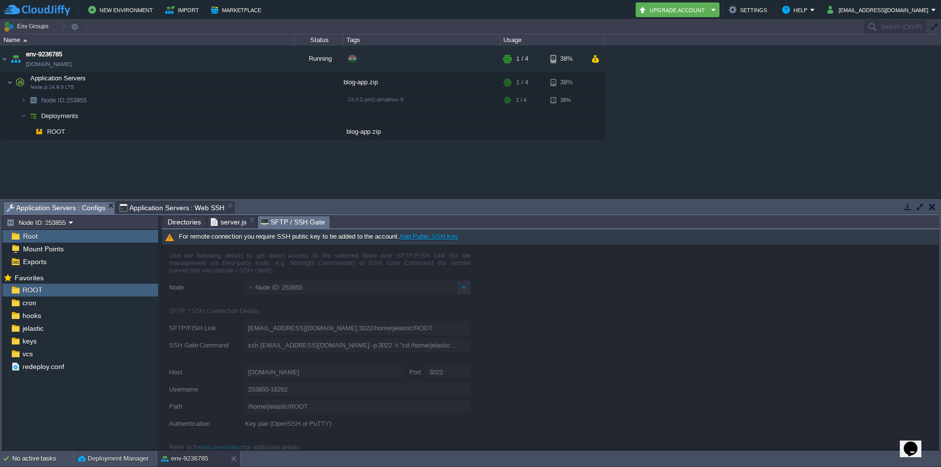
click at [175, 224] on span "Directories" at bounding box center [184, 222] width 33 height 12
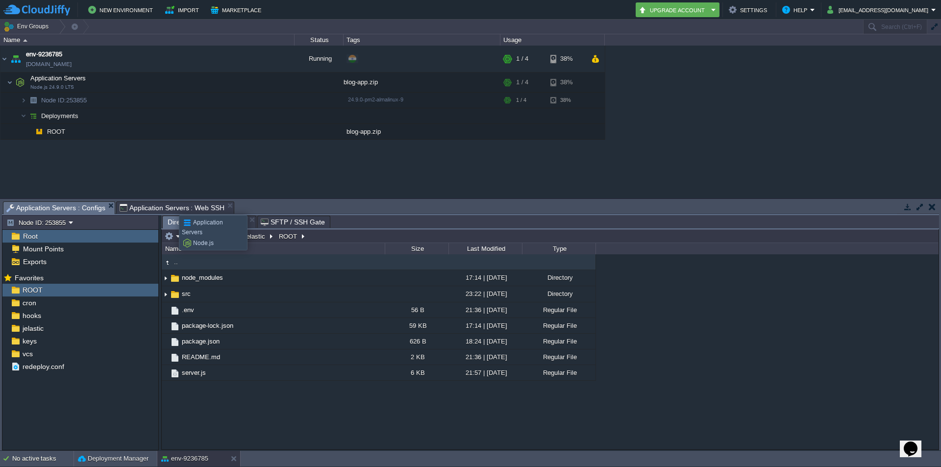
click at [172, 206] on span "Application Servers : Web SSH" at bounding box center [172, 208] width 105 height 12
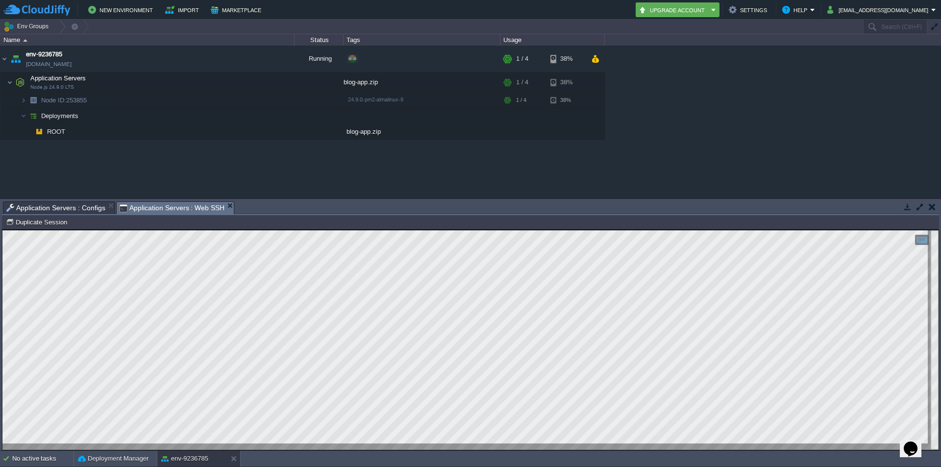
click at [54, 208] on span "Application Servers : Configs" at bounding box center [55, 208] width 99 height 12
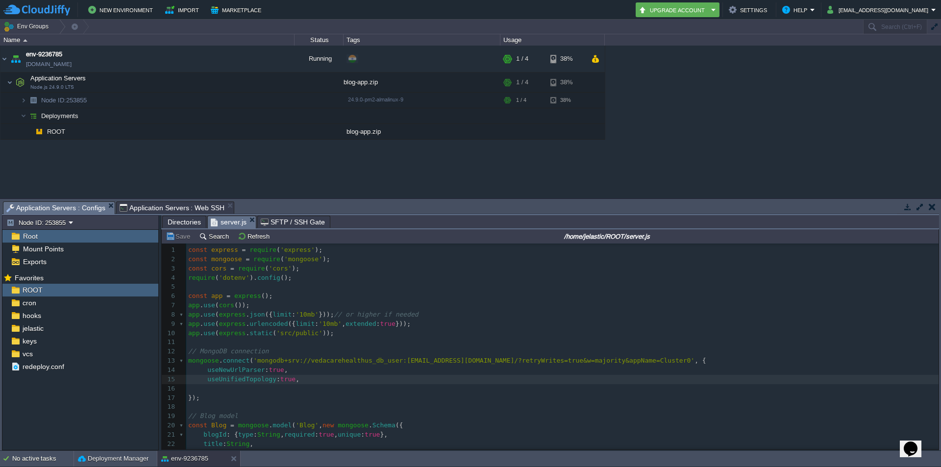
click at [225, 221] on span "server.js" at bounding box center [229, 222] width 36 height 12
click at [339, 316] on div "xxxxxxxxxx 1 const express = require ( 'express' ); 2 const mongoose = require …" at bounding box center [562, 444] width 753 height 397
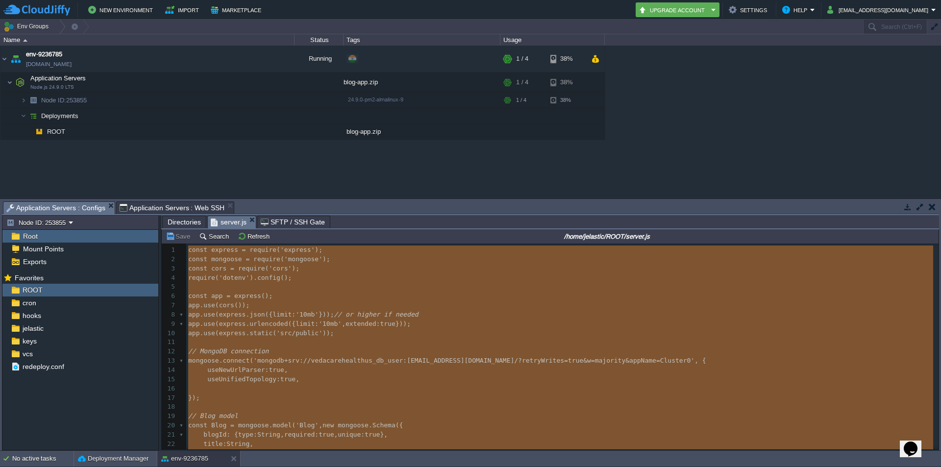
type textarea "-"
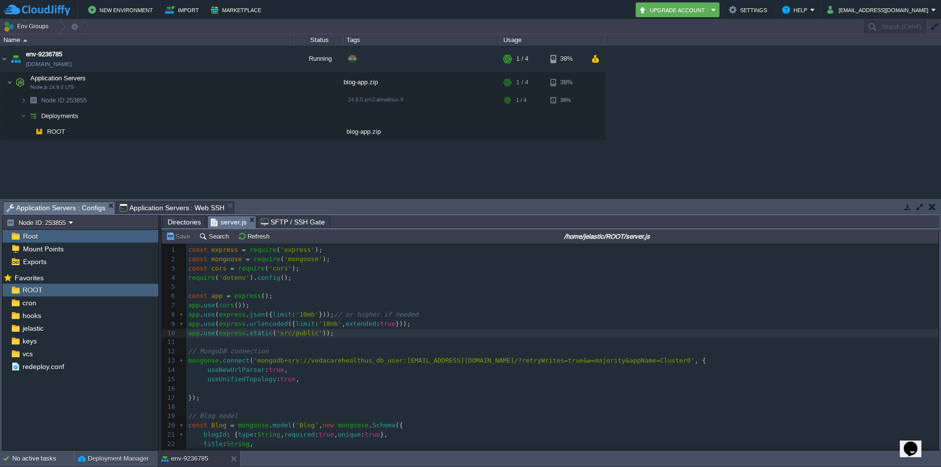
type textarea "-"
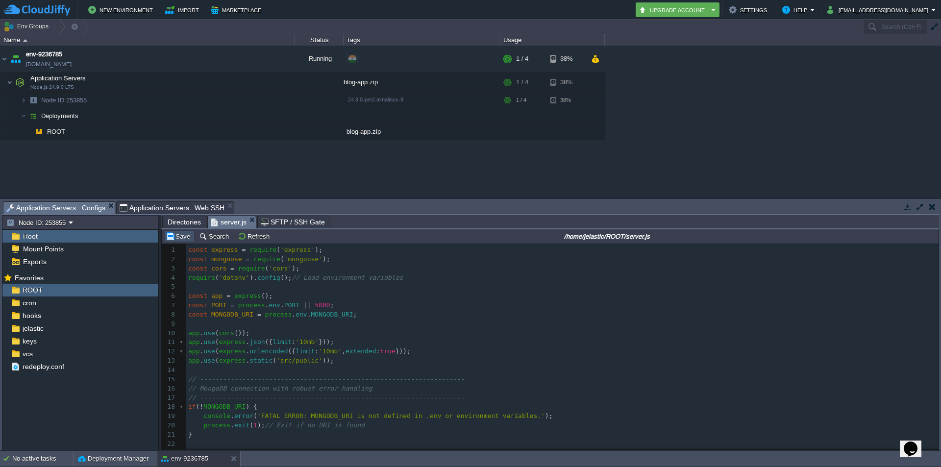
click at [182, 237] on button "Save" at bounding box center [179, 236] width 27 height 9
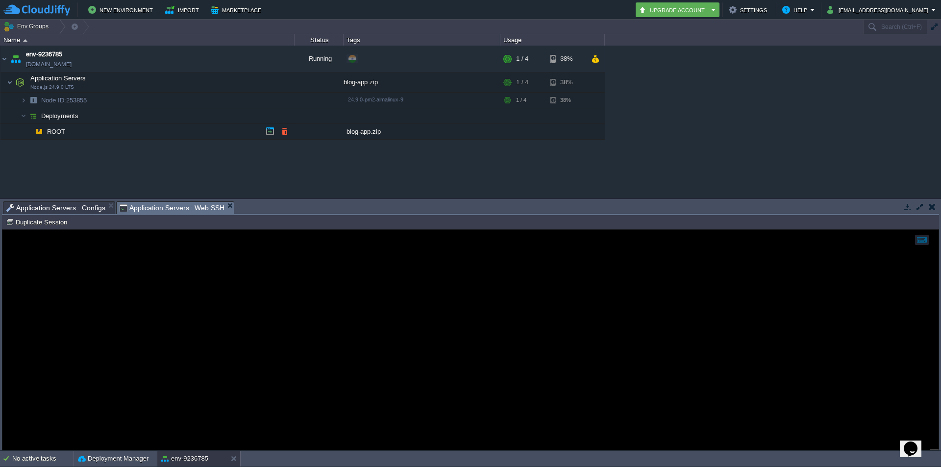
click at [146, 206] on span "Application Servers : Web SSH" at bounding box center [172, 208] width 105 height 12
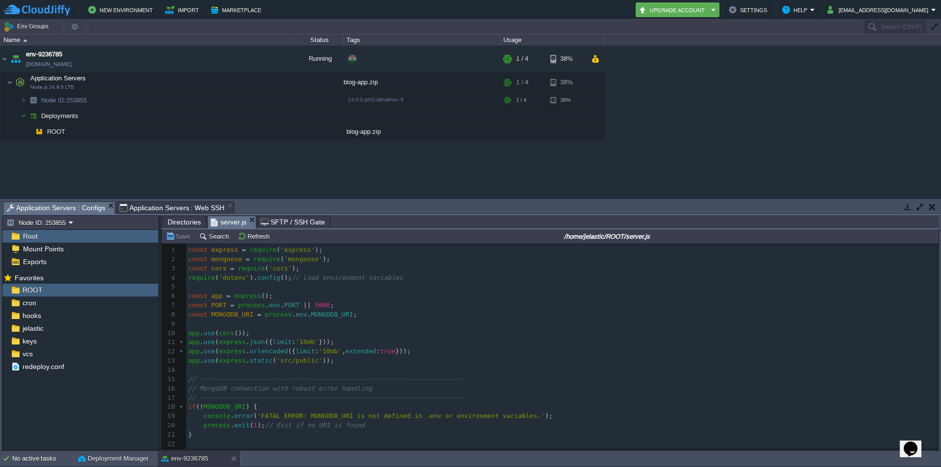
click at [69, 205] on span "Application Servers : Configs" at bounding box center [55, 208] width 99 height 12
click at [253, 353] on div "xxxxxxxxxx app . listen ( PORT , () => console . log ( `🌍 Server running on por…" at bounding box center [562, 454] width 753 height 416
type textarea "-"
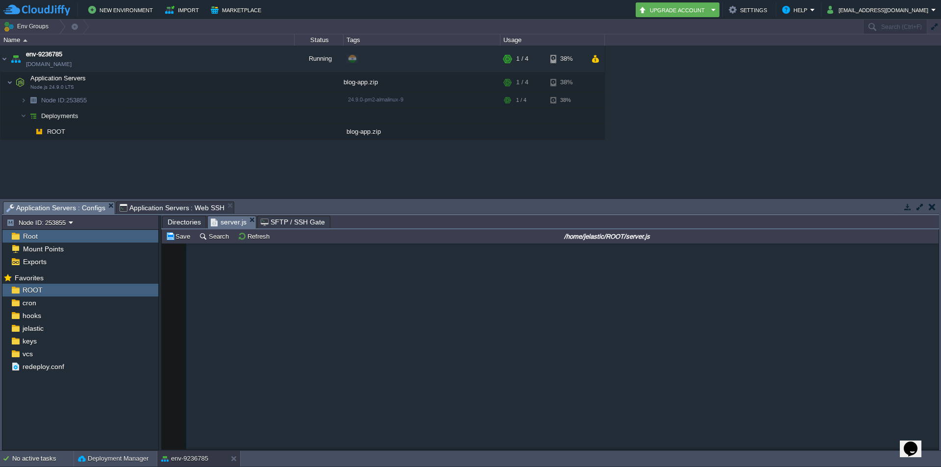
scroll to position [1350, 0]
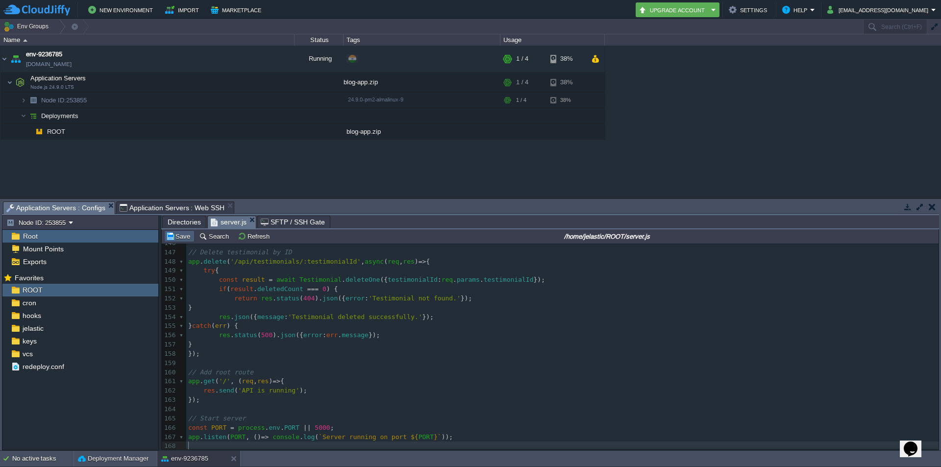
click at [179, 233] on button "Save" at bounding box center [179, 236] width 27 height 9
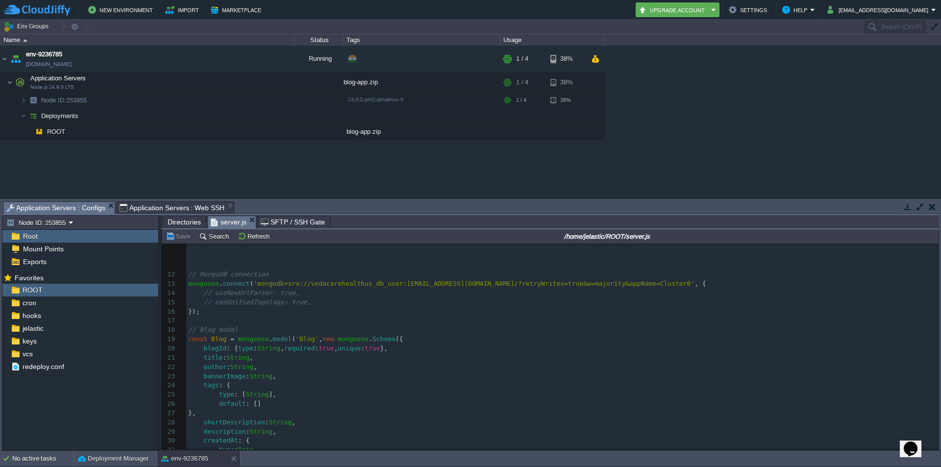
scroll to position [77, 0]
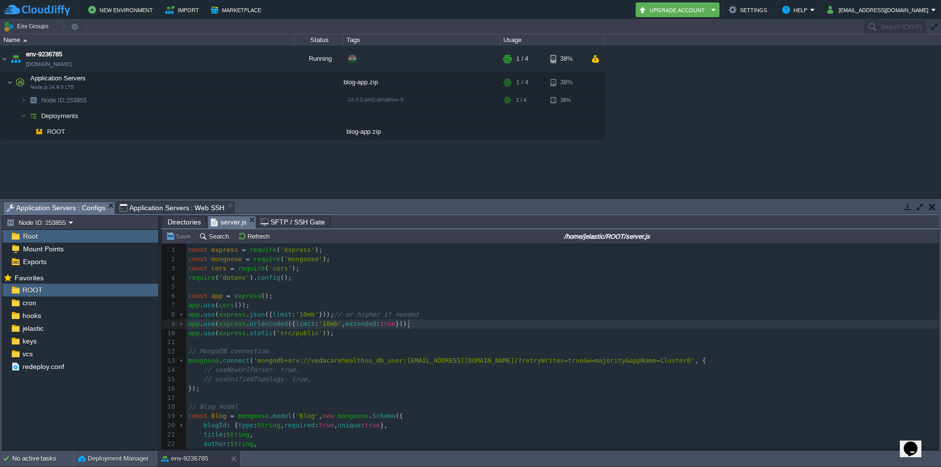
click at [470, 327] on pre "app . use ( express . urlencoded ({ limit : '10mb' , extended : true }));" at bounding box center [562, 324] width 753 height 9
click at [299, 301] on pre "const app = express ();" at bounding box center [562, 296] width 753 height 9
type textarea "-"
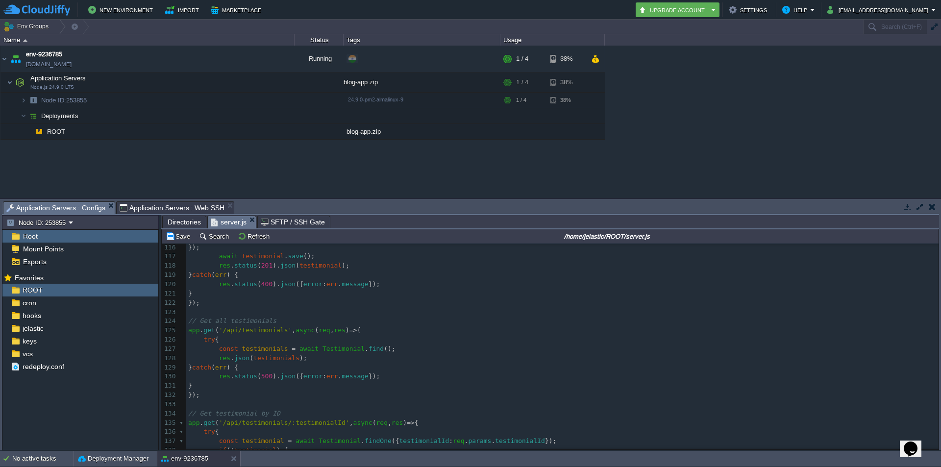
scroll to position [1065, 0]
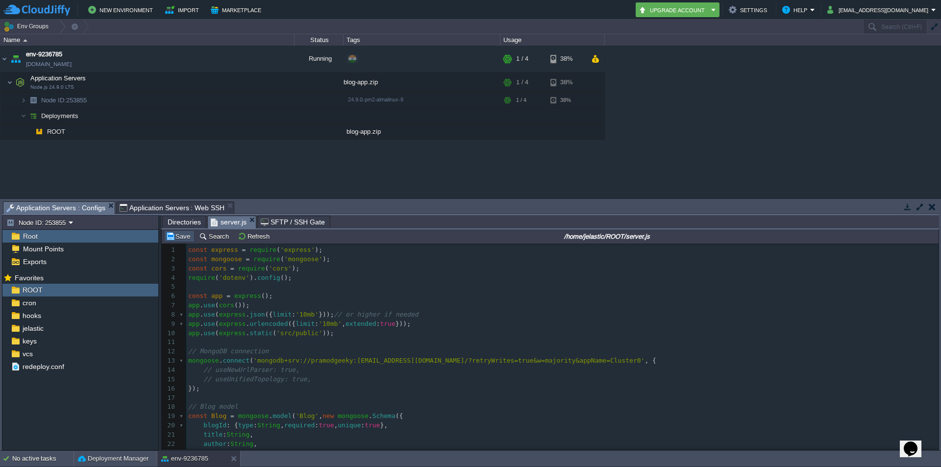
click at [175, 239] on button "Save" at bounding box center [179, 236] width 27 height 9
type textarea "-"
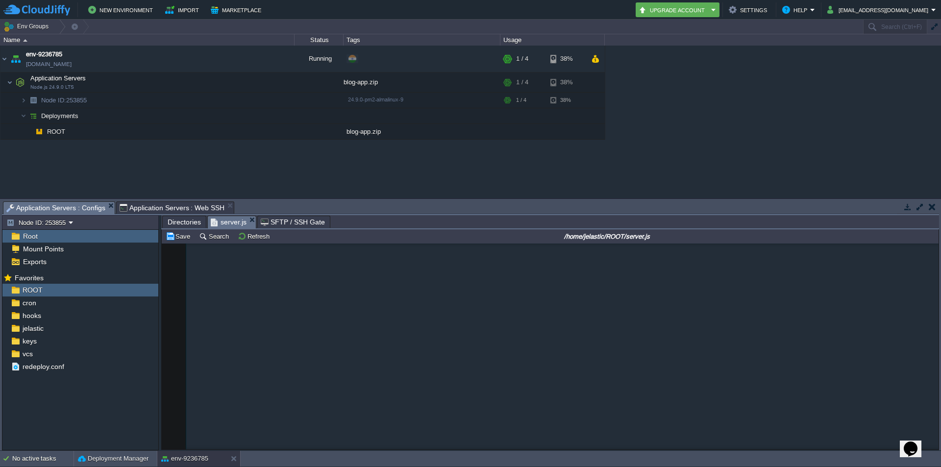
scroll to position [1359, 0]
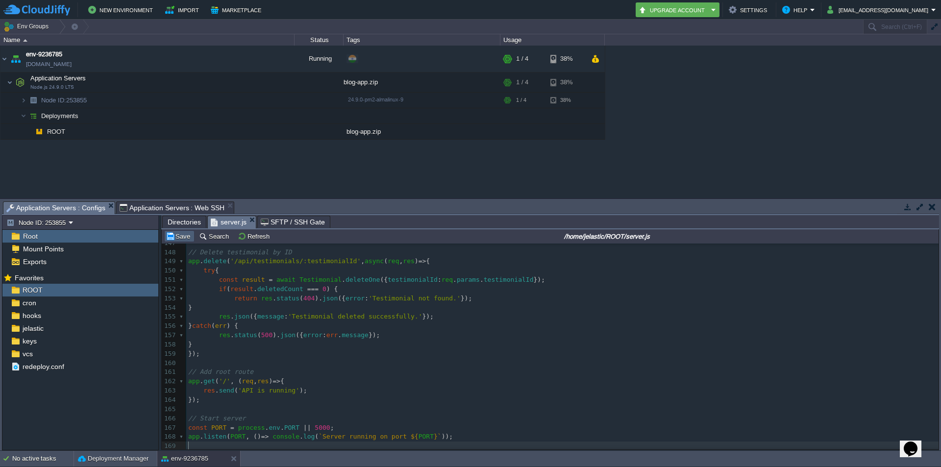
click at [180, 239] on button "Save" at bounding box center [179, 236] width 27 height 9
click at [224, 60] on button "button" at bounding box center [226, 58] width 9 height 9
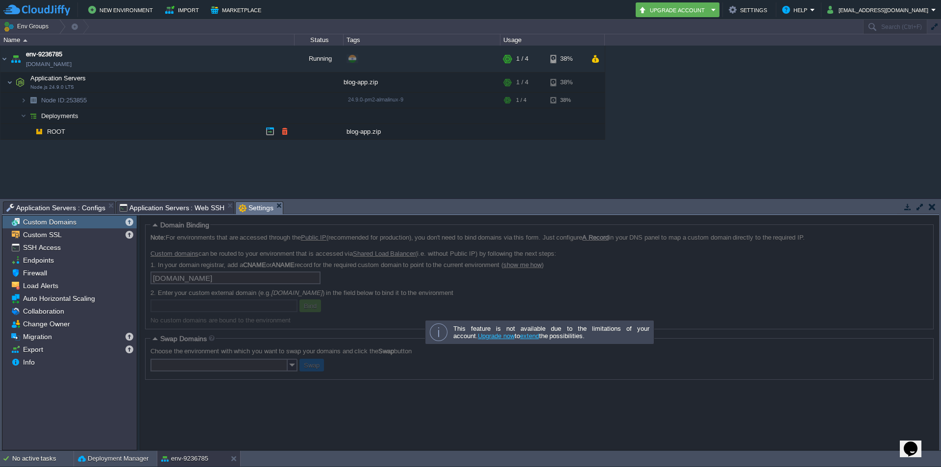
click at [236, 181] on div "env-9236785 [DOMAIN_NAME] Running + Add to Env Group RAM 17% CPU 1% 1 / 4 38% A…" at bounding box center [470, 122] width 941 height 152
click at [273, 60] on button "button" at bounding box center [270, 58] width 9 height 9
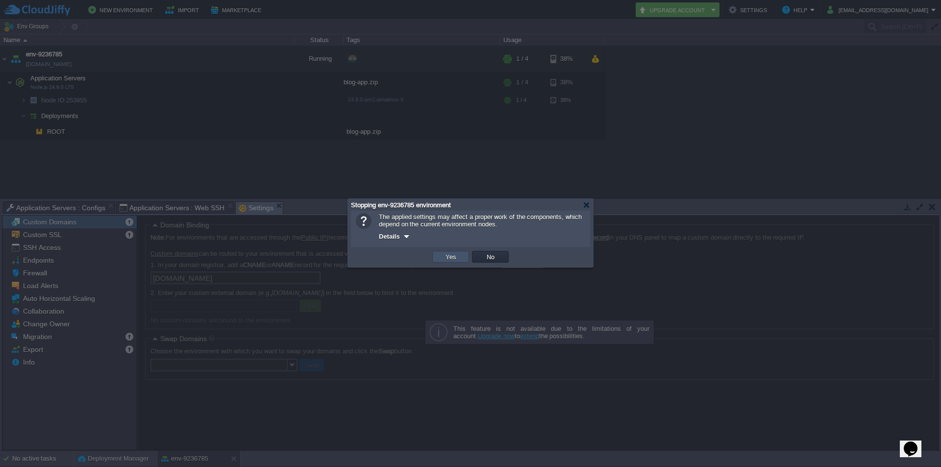
click at [455, 254] on button "Yes" at bounding box center [451, 257] width 17 height 9
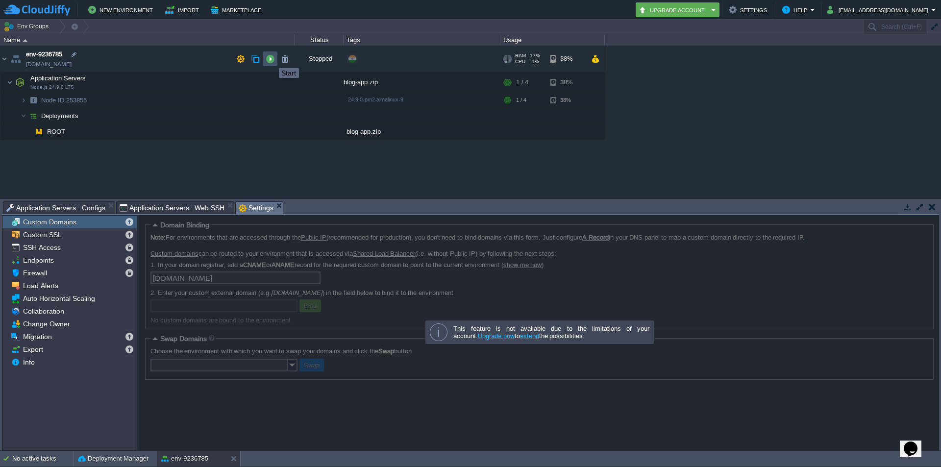
click at [272, 59] on button "button" at bounding box center [270, 58] width 9 height 9
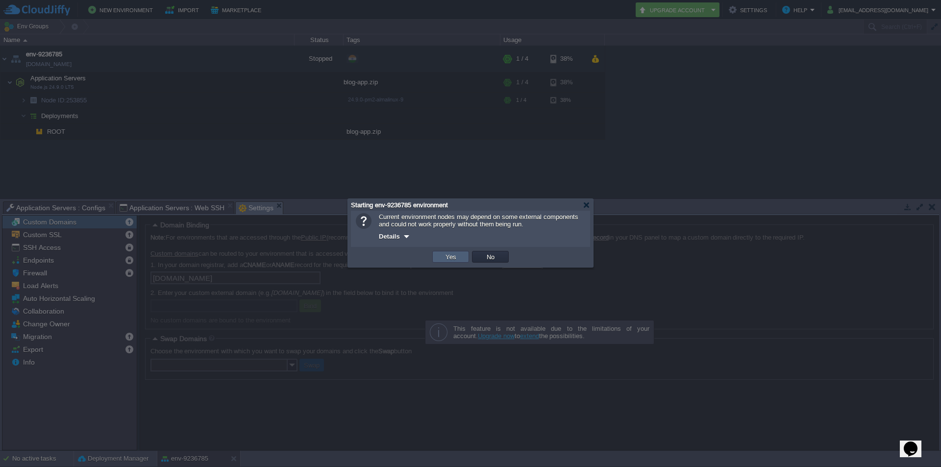
click at [447, 255] on button "Yes" at bounding box center [451, 257] width 17 height 9
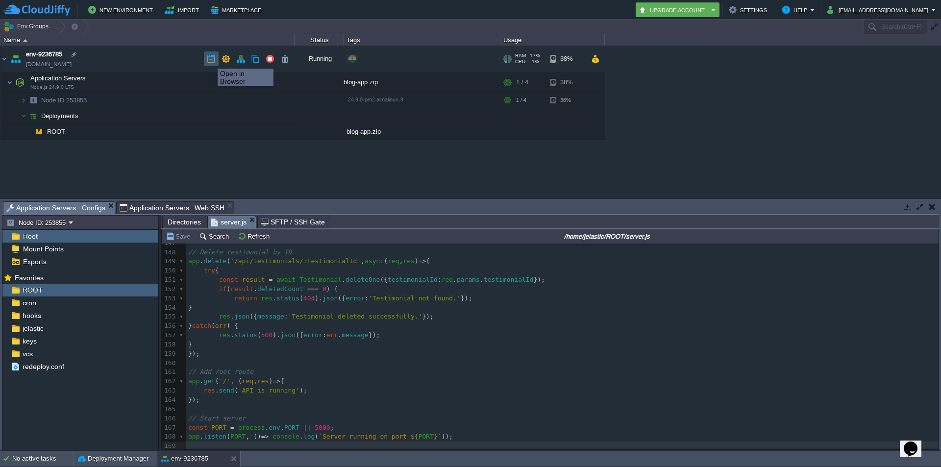
click at [210, 60] on button "button" at bounding box center [211, 58] width 9 height 9
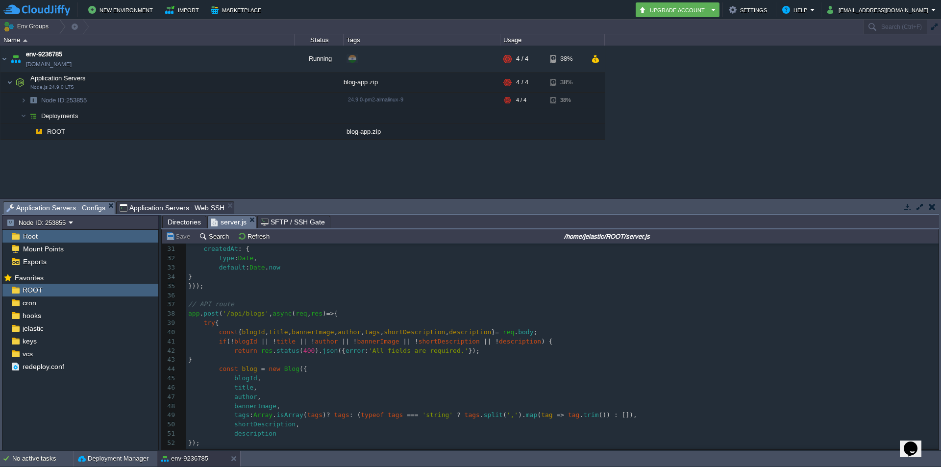
scroll to position [0, 0]
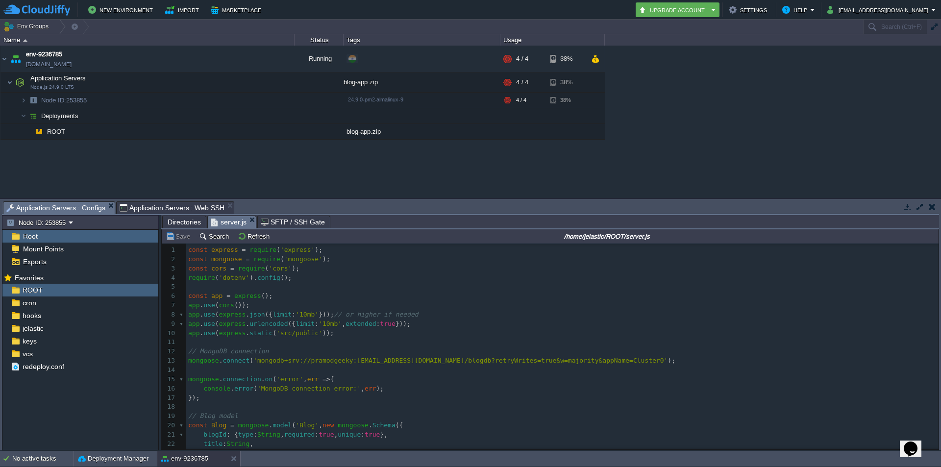
click at [353, 387] on div "xxxxxxxxxx ​ 1 const express = require ( 'express' ); 2 const mongoose = requir…" at bounding box center [562, 394] width 753 height 296
click at [402, 344] on pre "​" at bounding box center [562, 342] width 753 height 9
type textarea "-"
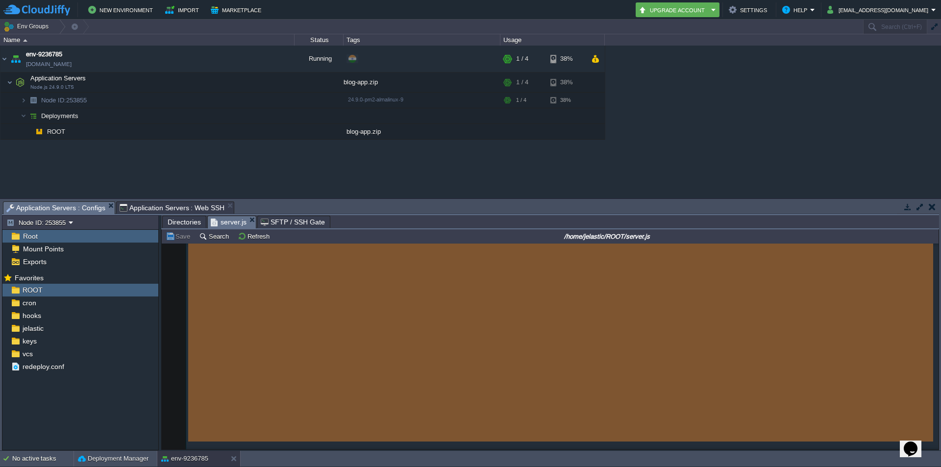
scroll to position [1359, 0]
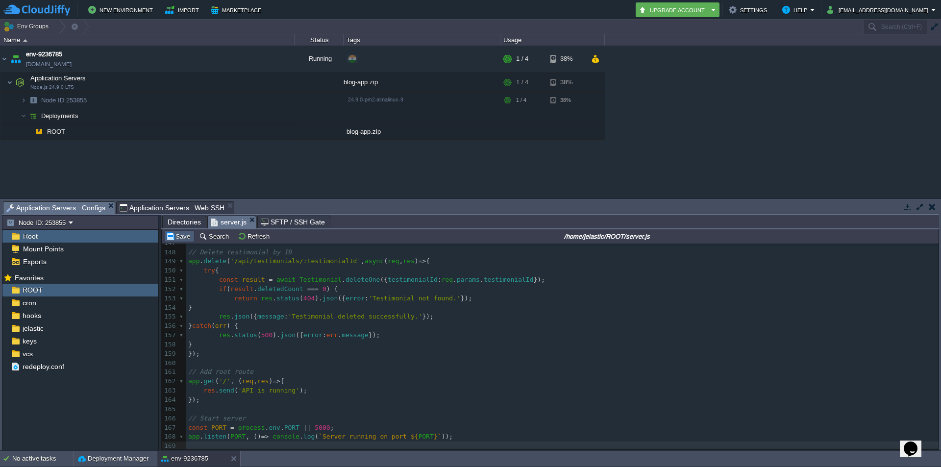
click at [173, 237] on button "Save" at bounding box center [179, 236] width 27 height 9
click at [271, 60] on button "button" at bounding box center [270, 58] width 9 height 9
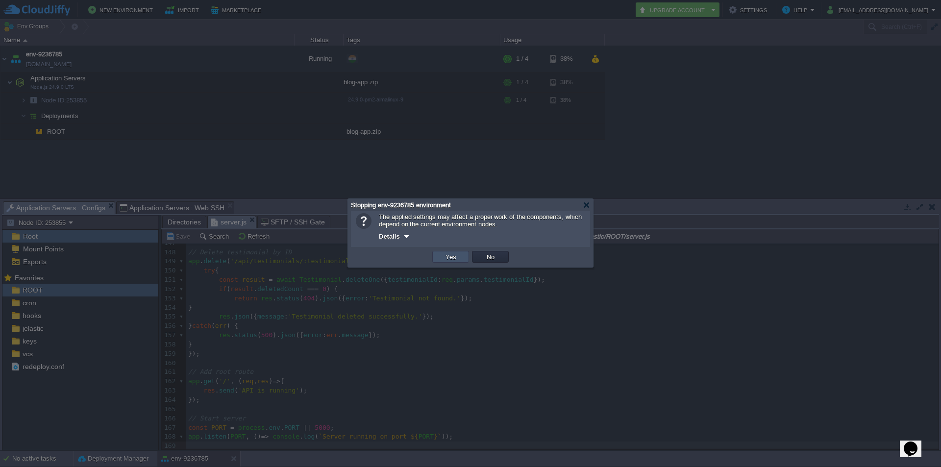
click at [454, 256] on button "Yes" at bounding box center [451, 257] width 17 height 9
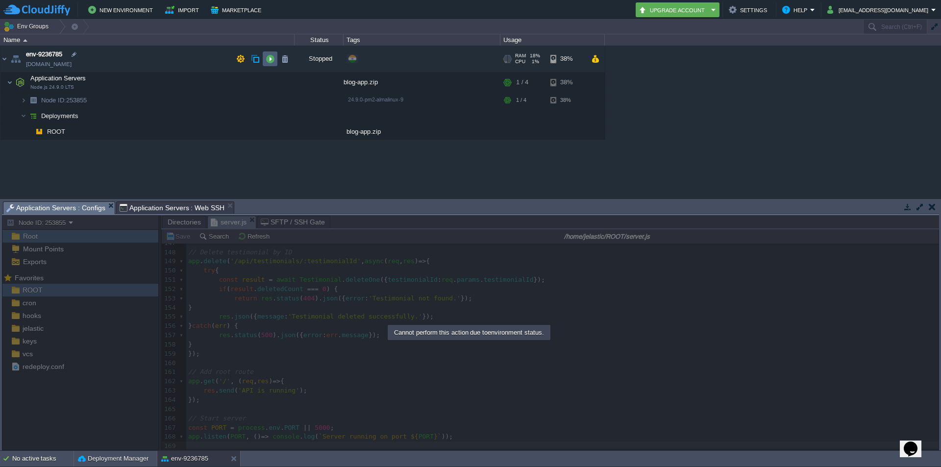
click at [271, 62] on button "button" at bounding box center [270, 58] width 9 height 9
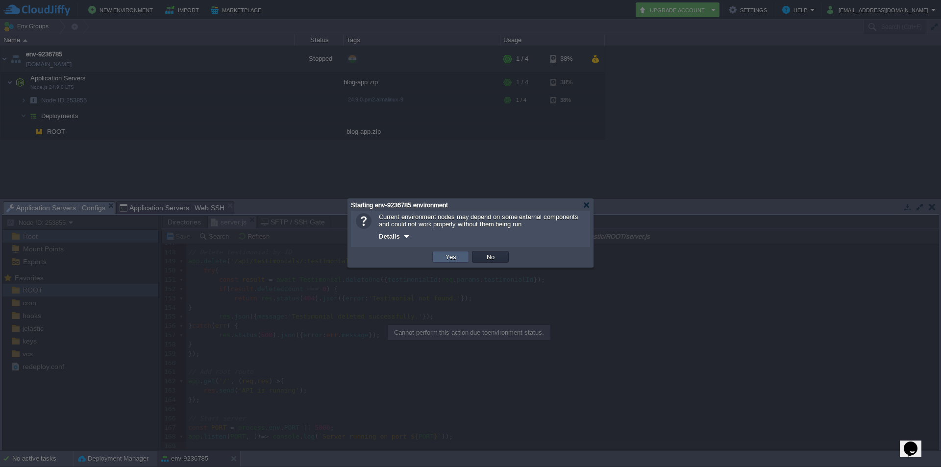
click at [444, 256] on button "Yes" at bounding box center [451, 257] width 17 height 9
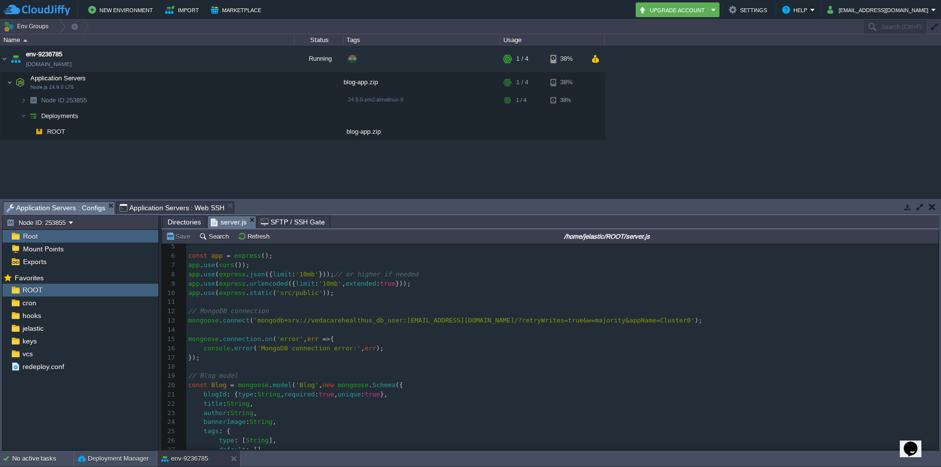
scroll to position [0, 0]
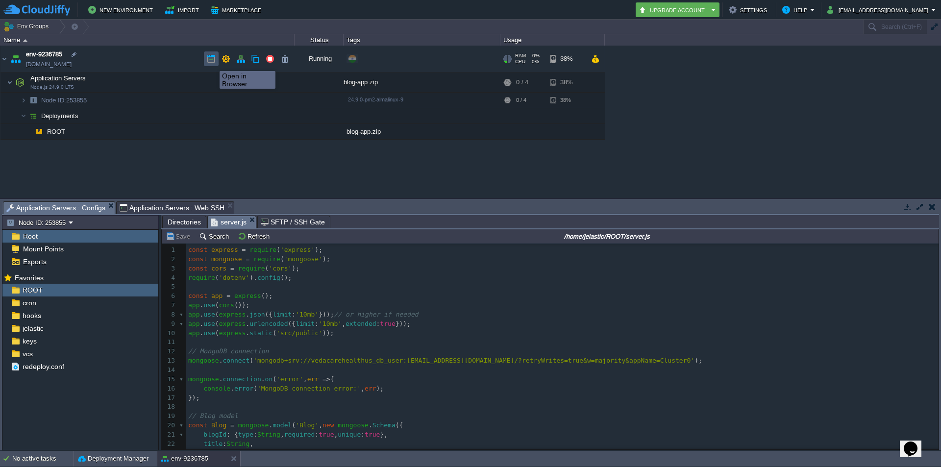
click at [212, 62] on button "button" at bounding box center [211, 58] width 9 height 9
click at [4, 61] on img at bounding box center [4, 59] width 8 height 26
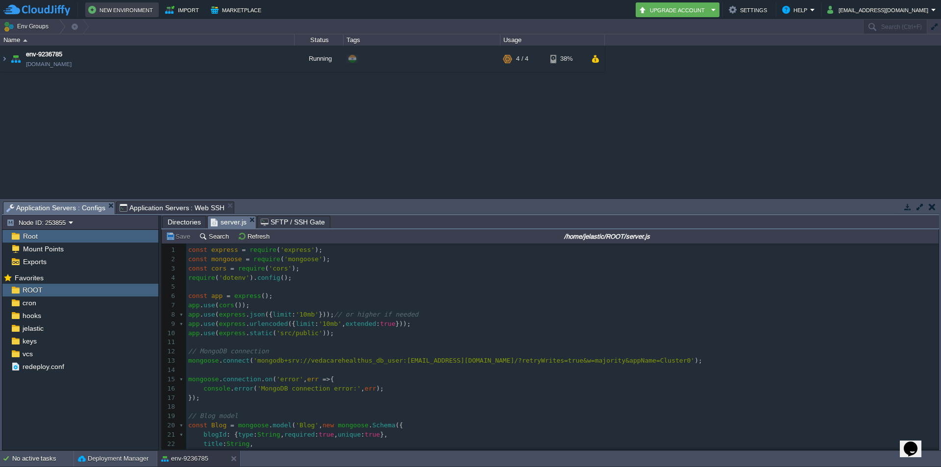
click at [126, 15] on button "New Environment" at bounding box center [122, 10] width 68 height 12
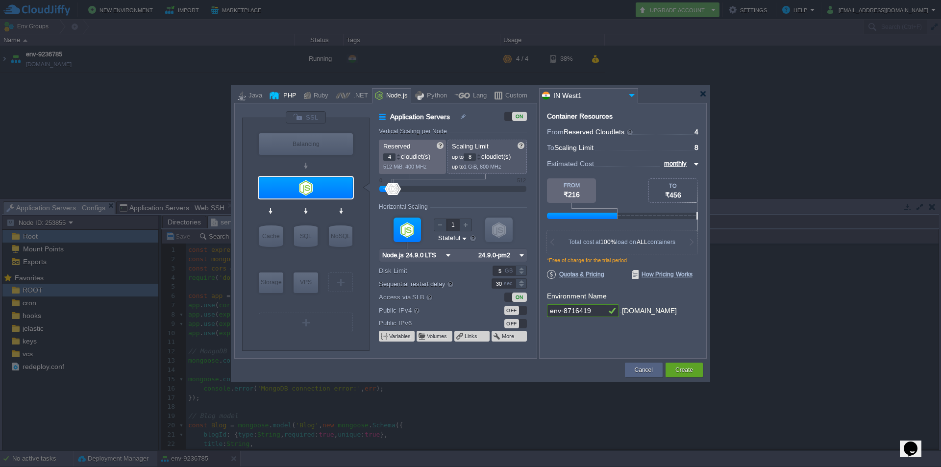
click at [278, 95] on div at bounding box center [275, 95] width 11 height 15
type input "Application Servers"
type input "1"
type input "4"
type input "Apache [DATE]"
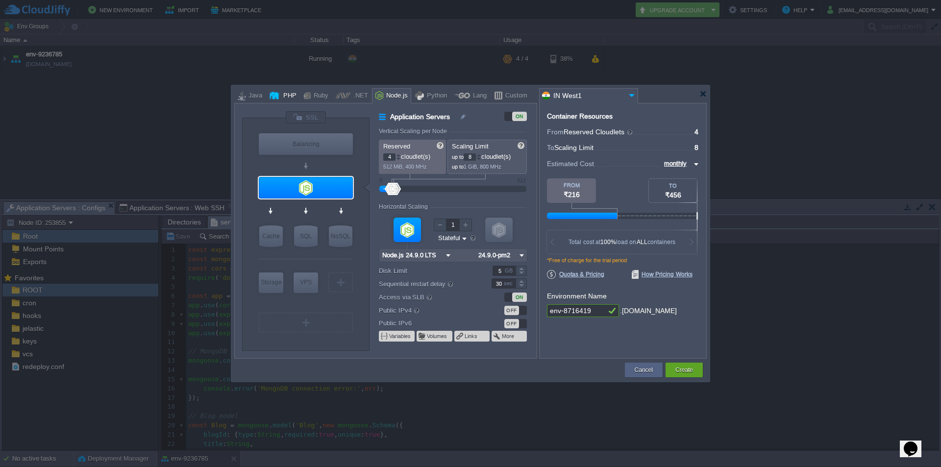
type input "PHP [DATE]"
click at [481, 157] on div at bounding box center [479, 158] width 5 height 3
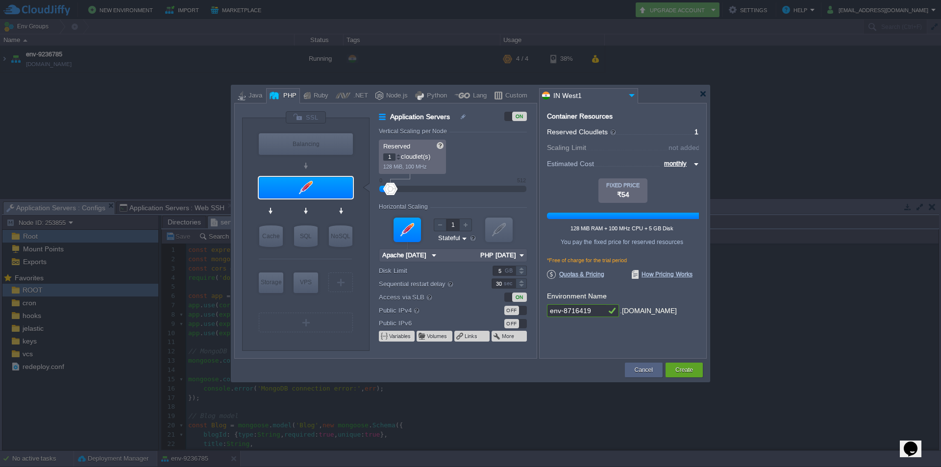
type input "12"
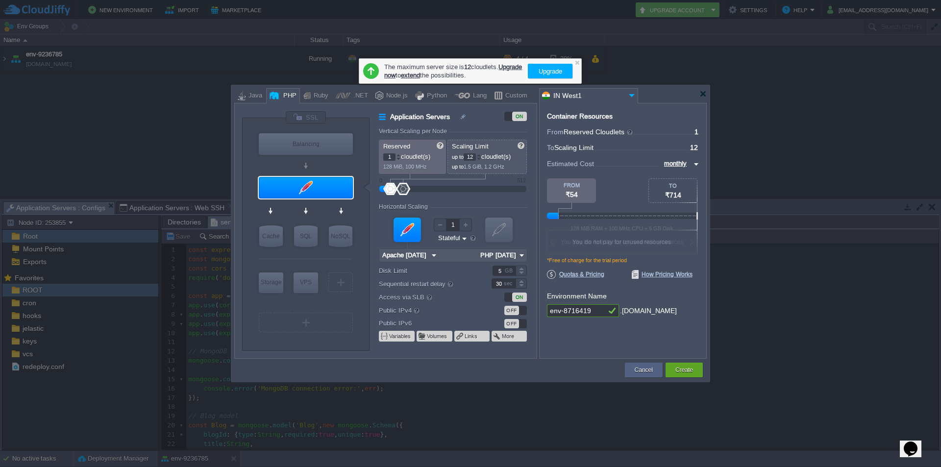
drag, startPoint x: 393, startPoint y: 186, endPoint x: 404, endPoint y: 186, distance: 10.8
click at [404, 186] on div at bounding box center [403, 189] width 14 height 12
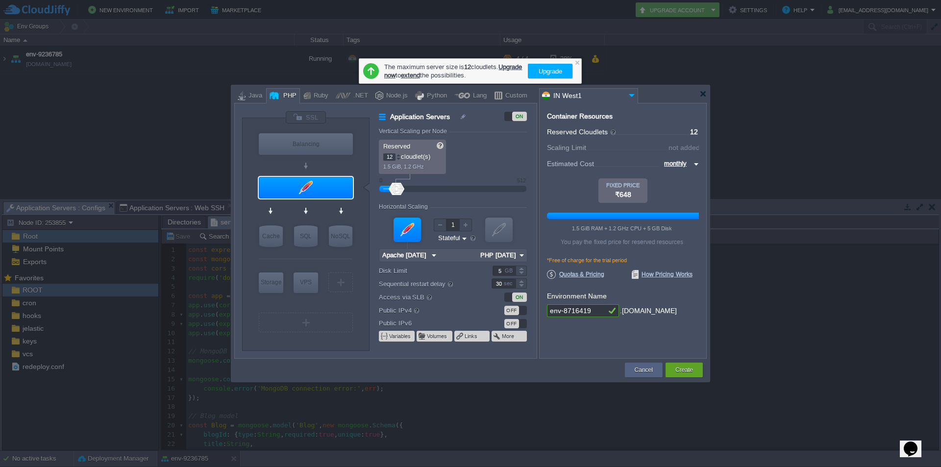
drag, startPoint x: 387, startPoint y: 186, endPoint x: 398, endPoint y: 187, distance: 10.3
click at [398, 187] on div at bounding box center [453, 189] width 126 height 11
drag, startPoint x: 396, startPoint y: 187, endPoint x: 410, endPoint y: 186, distance: 14.7
click at [410, 186] on div at bounding box center [406, 189] width 14 height 12
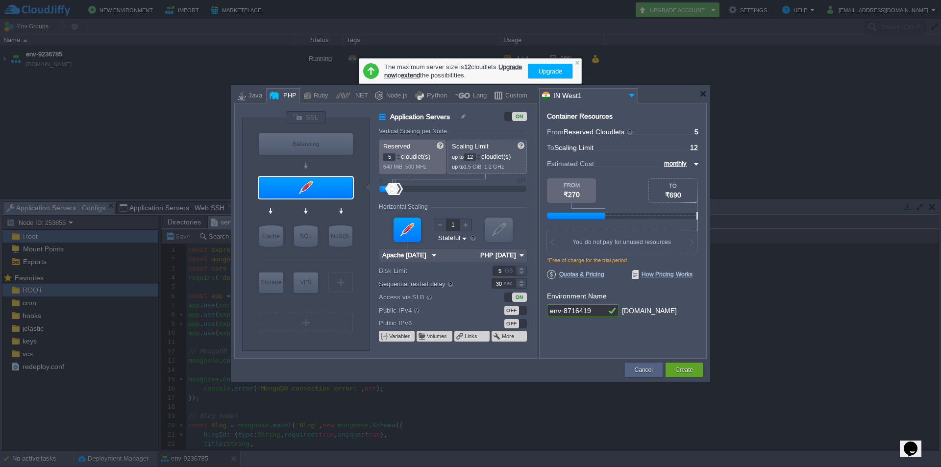
click at [393, 187] on div at bounding box center [453, 189] width 126 height 11
click at [398, 160] on div at bounding box center [398, 158] width 5 height 3
type input "1"
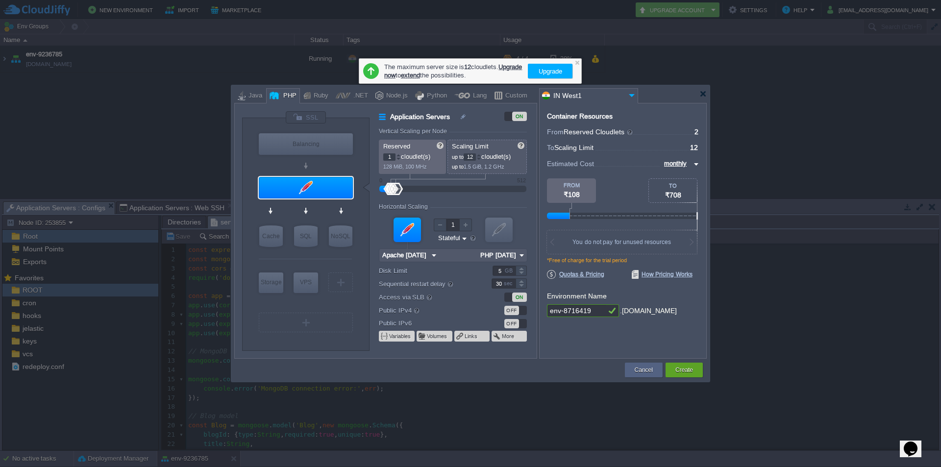
click at [398, 160] on div at bounding box center [398, 158] width 5 height 3
click at [481, 159] on div at bounding box center [479, 158] width 5 height 3
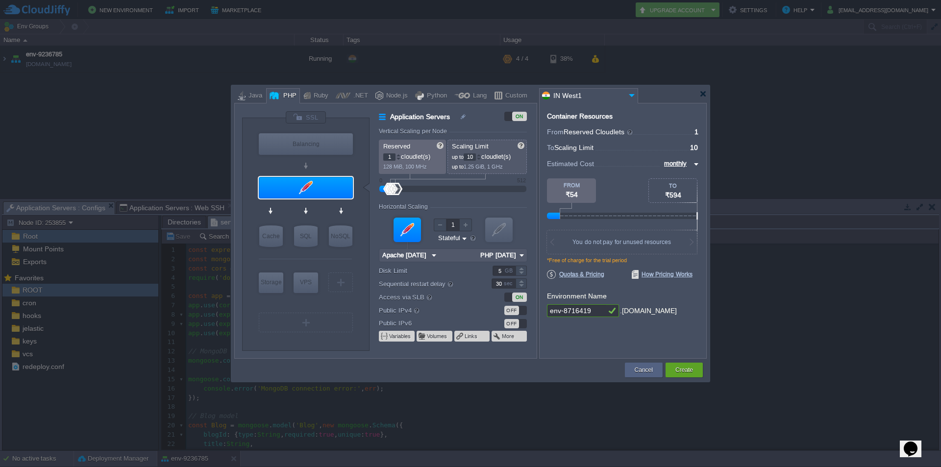
click at [481, 159] on div at bounding box center [479, 158] width 5 height 3
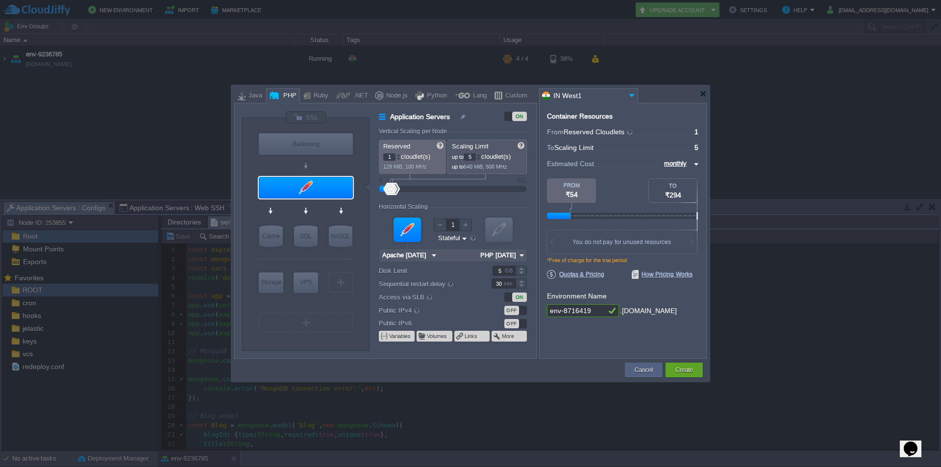
click at [481, 159] on div at bounding box center [479, 158] width 5 height 3
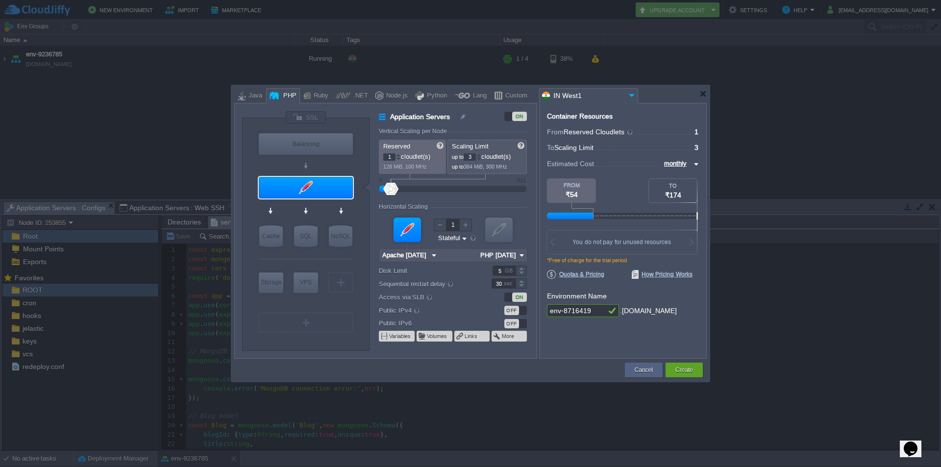
type input "2"
click at [391, 190] on div at bounding box center [391, 189] width 14 height 12
click at [642, 372] on button "Cancel" at bounding box center [644, 370] width 18 height 10
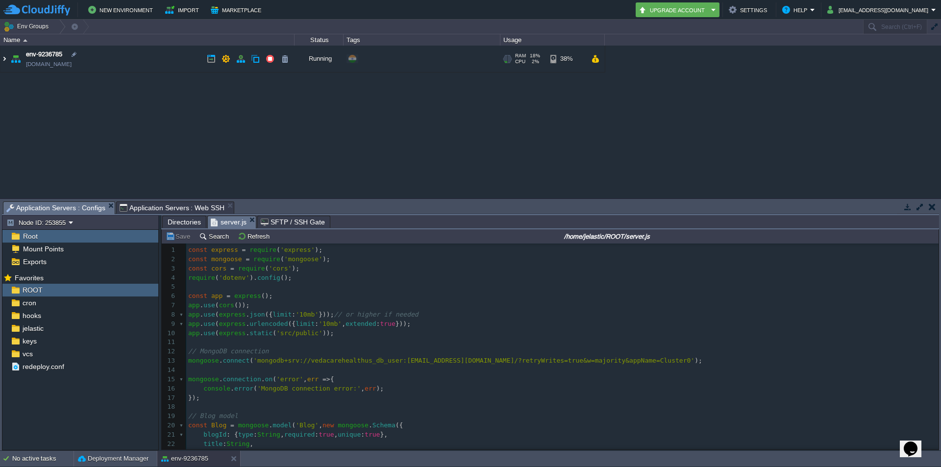
click at [4, 62] on img at bounding box center [4, 59] width 8 height 26
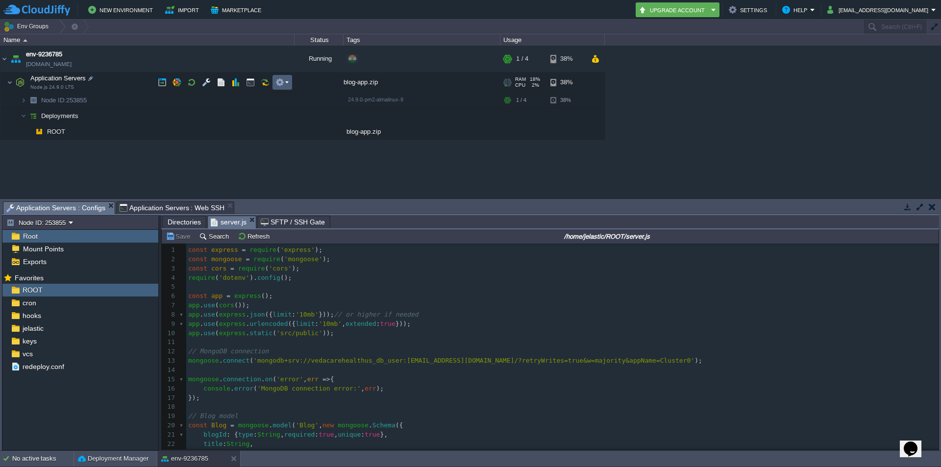
click at [284, 82] on em at bounding box center [282, 82] width 13 height 9
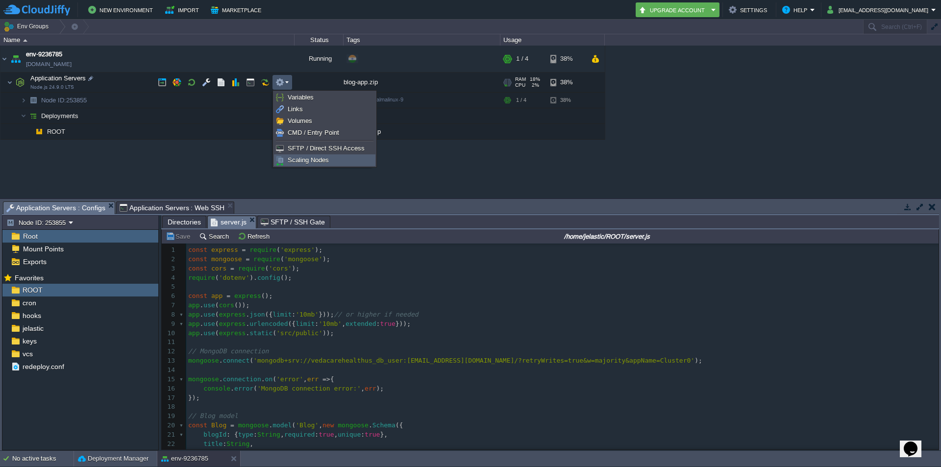
click at [293, 158] on span "Scaling Nodes" at bounding box center [308, 159] width 41 height 7
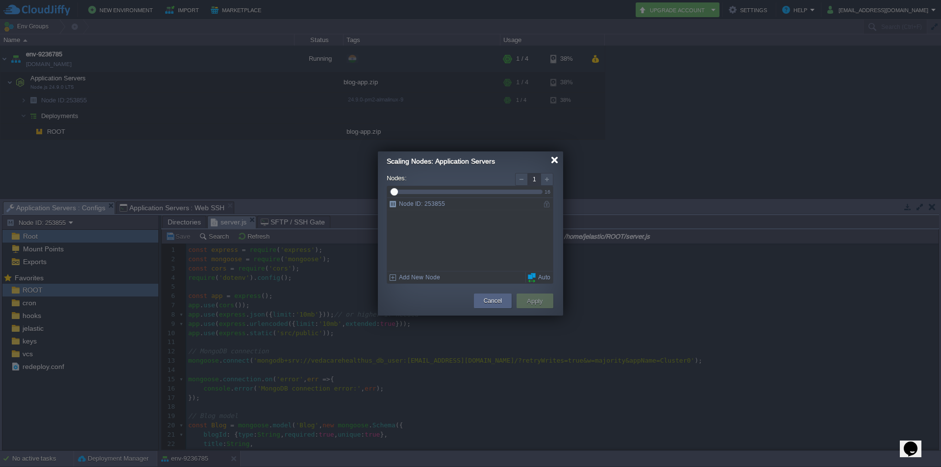
click at [556, 160] on div at bounding box center [554, 159] width 7 height 7
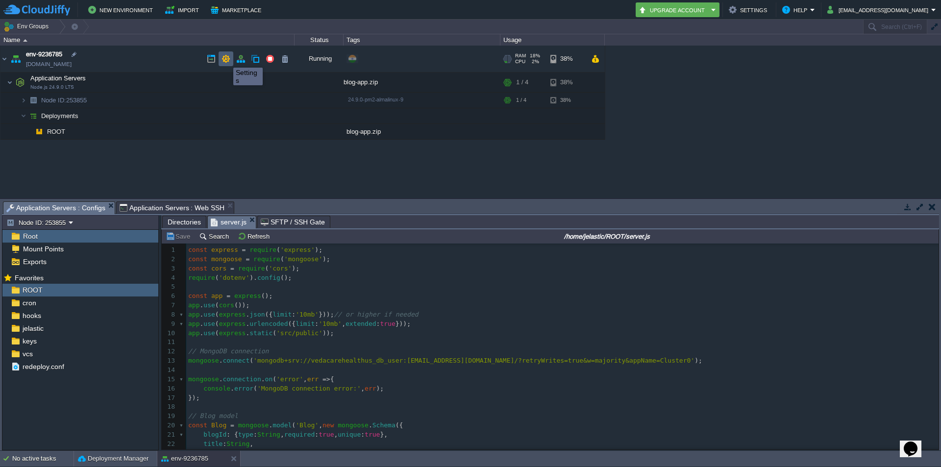
click at [226, 59] on button "button" at bounding box center [226, 58] width 9 height 9
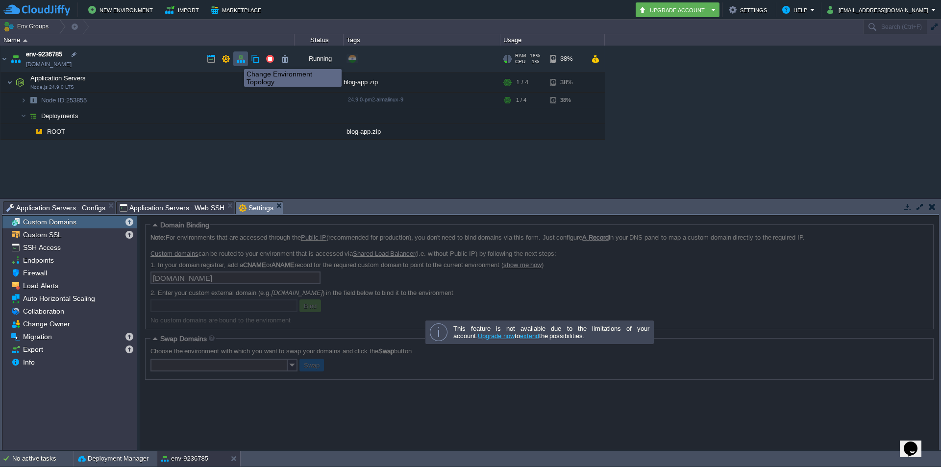
click at [237, 60] on button "button" at bounding box center [240, 58] width 9 height 9
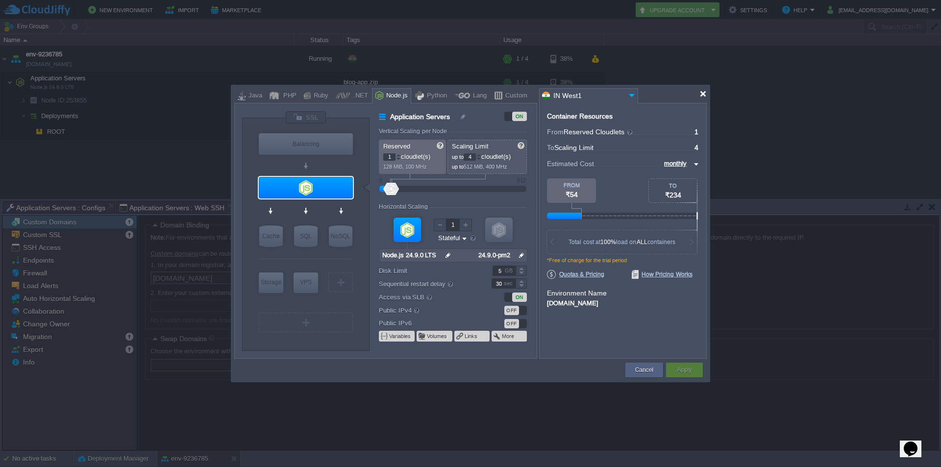
click at [700, 94] on div at bounding box center [703, 93] width 7 height 7
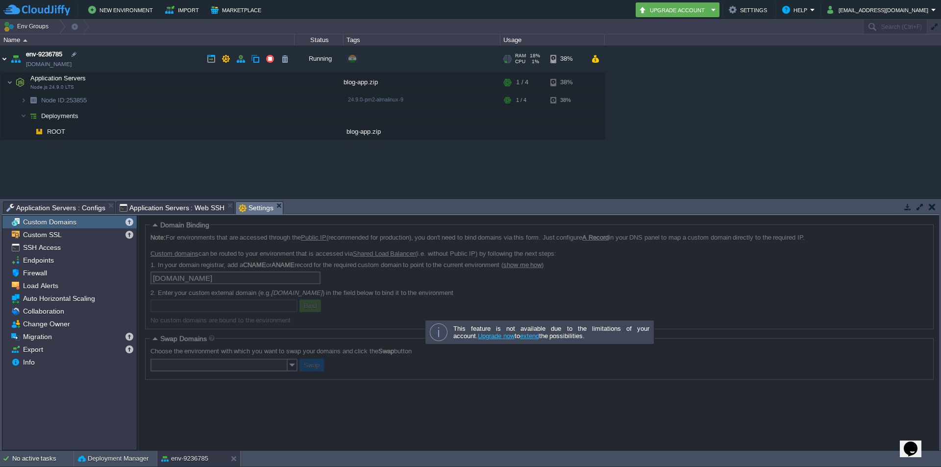
click at [2, 61] on img at bounding box center [4, 59] width 8 height 26
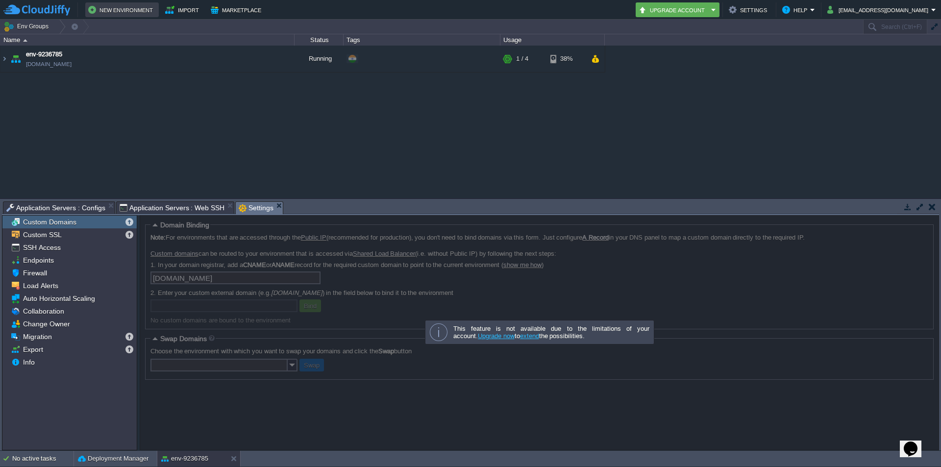
click at [113, 10] on button "New Environment" at bounding box center [122, 10] width 68 height 12
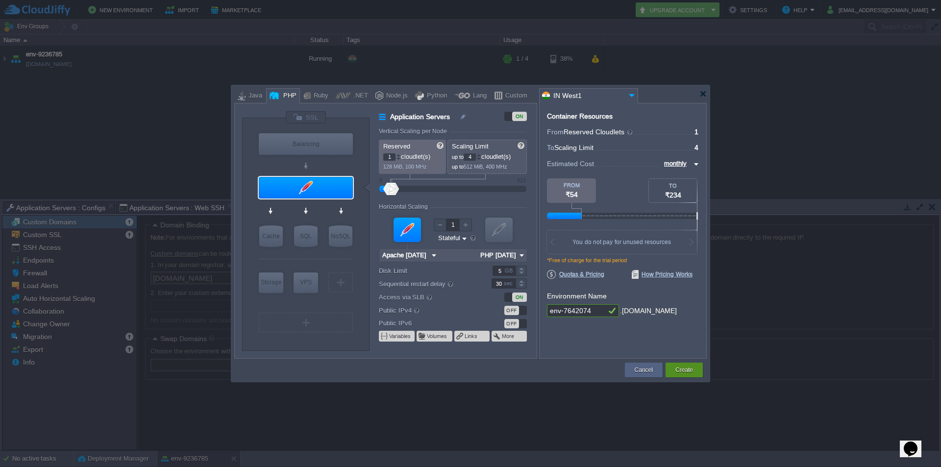
click at [680, 367] on button "Create" at bounding box center [685, 370] width 18 height 10
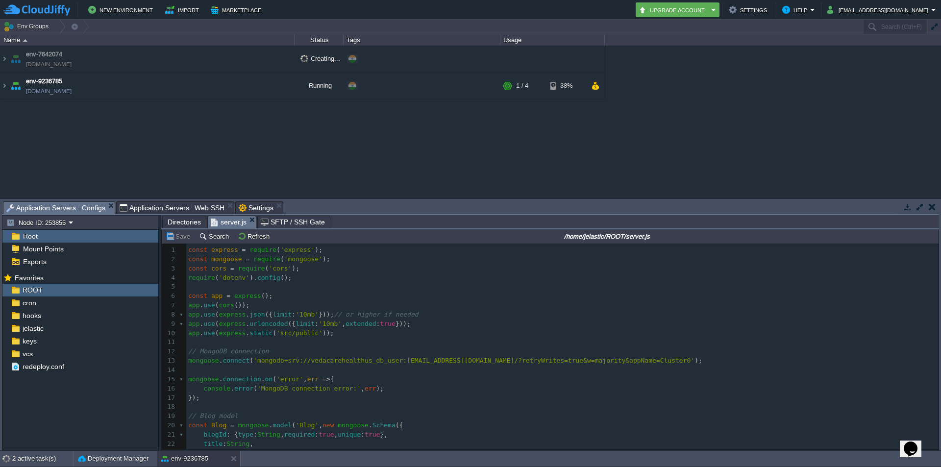
click at [41, 205] on span "Application Servers : Configs" at bounding box center [55, 208] width 99 height 12
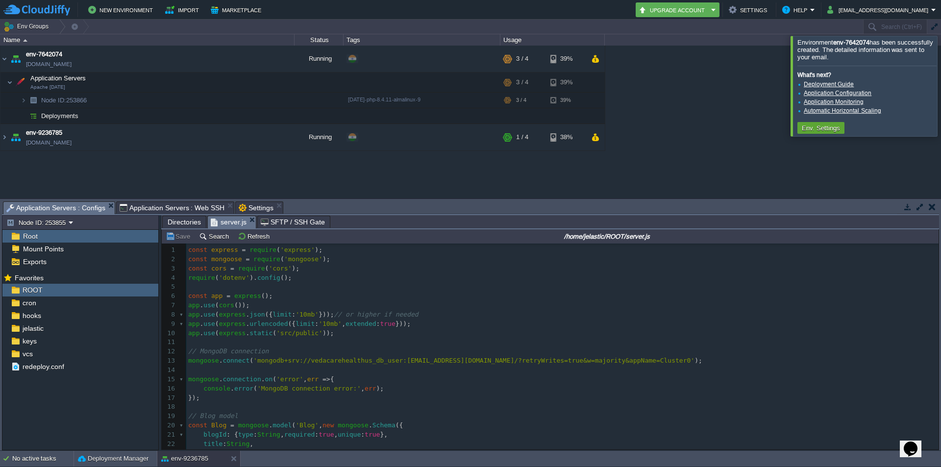
click at [941, 62] on div at bounding box center [953, 86] width 0 height 100
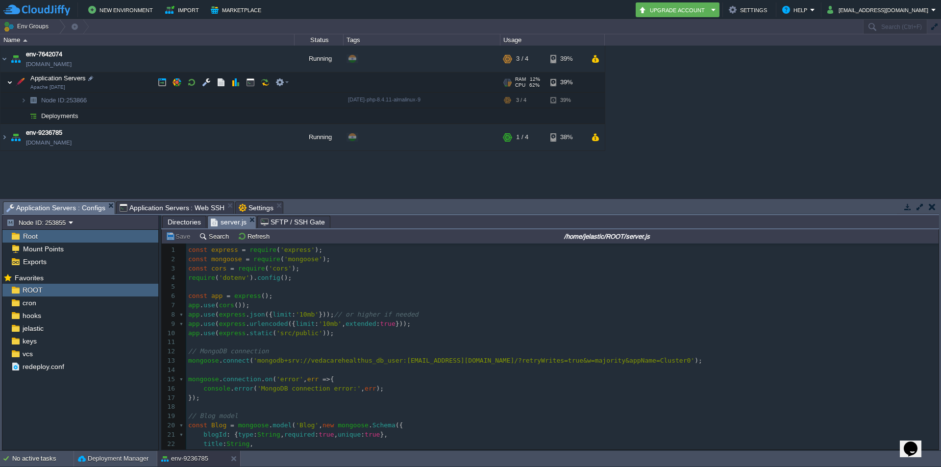
click at [10, 78] on img at bounding box center [10, 83] width 6 height 20
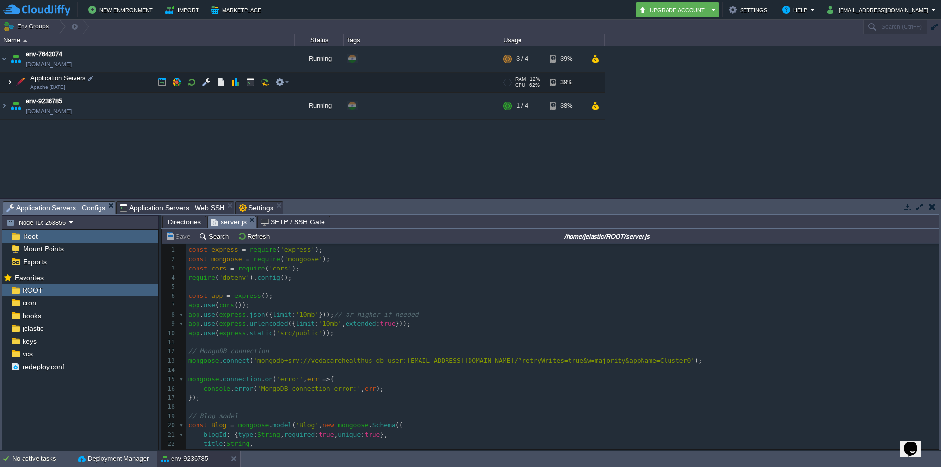
click at [10, 78] on img at bounding box center [10, 83] width 6 height 20
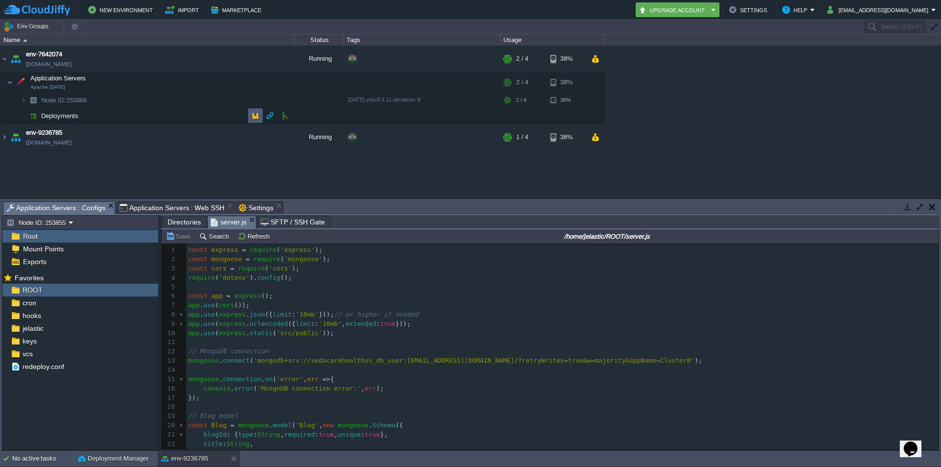
click at [253, 121] on td at bounding box center [255, 115] width 15 height 15
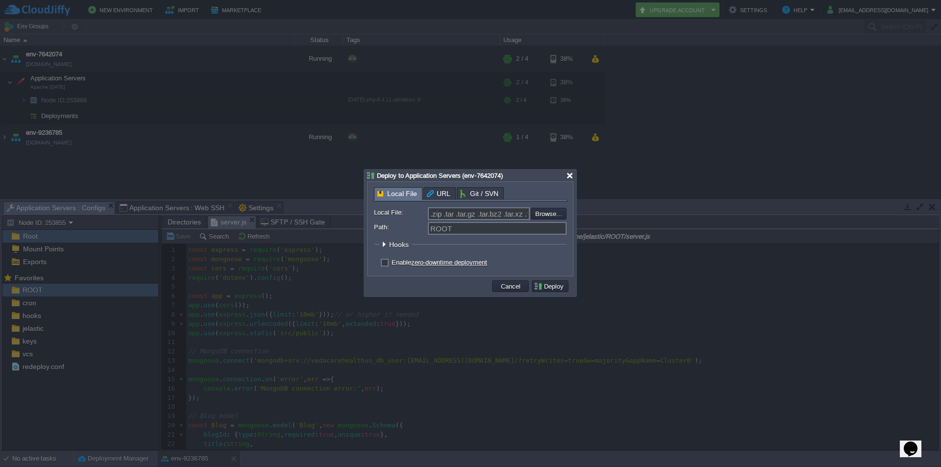
click at [573, 176] on div at bounding box center [569, 175] width 7 height 7
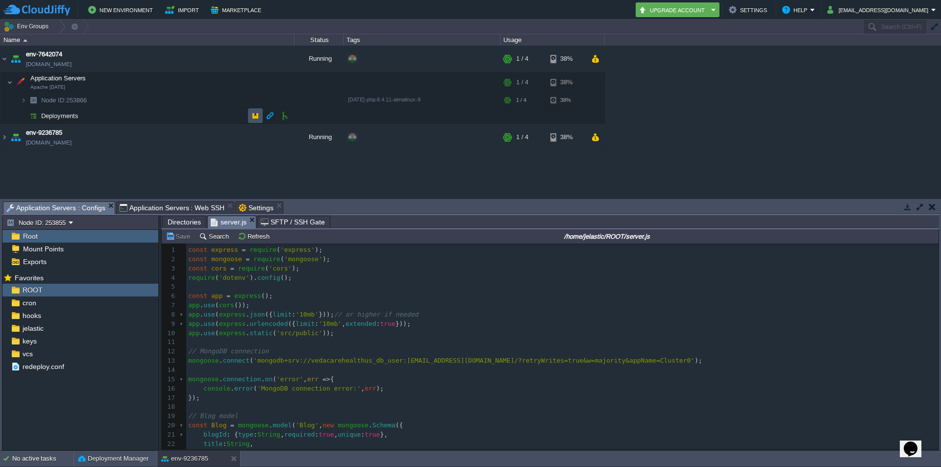
click at [253, 118] on button "button" at bounding box center [255, 115] width 9 height 9
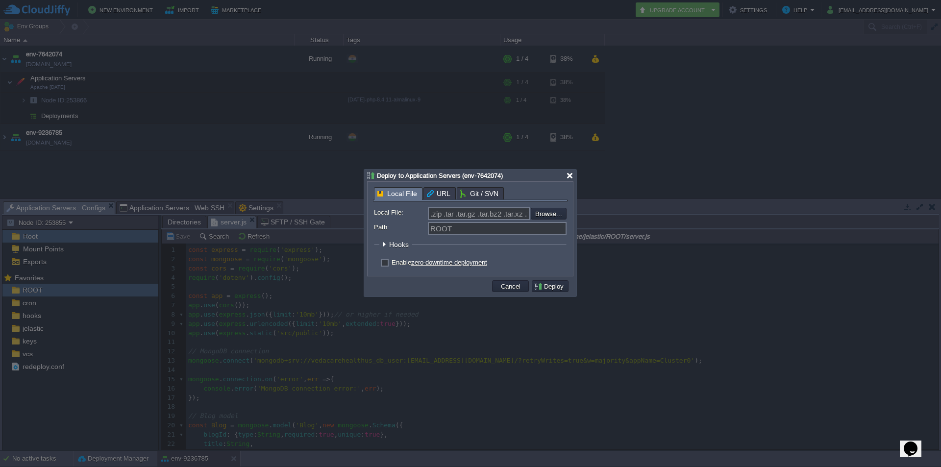
click at [570, 177] on div at bounding box center [569, 175] width 7 height 7
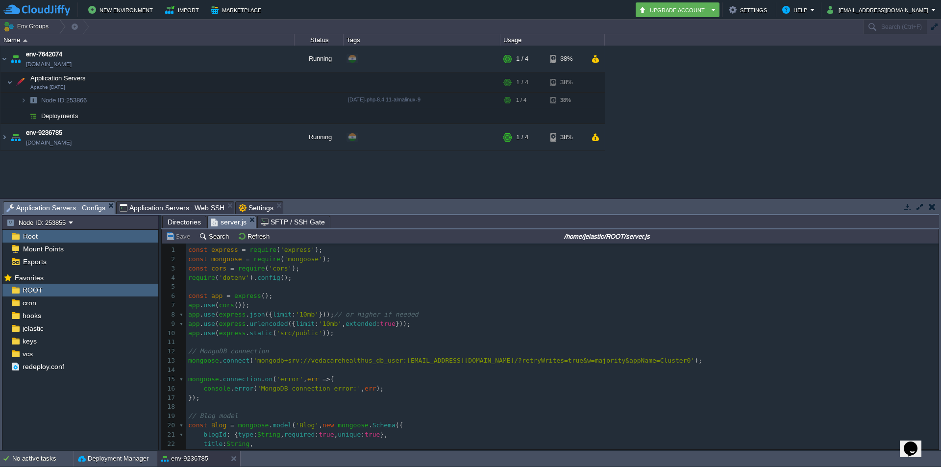
click at [330, 173] on div "env-7642074 [DOMAIN_NAME] Running + Add to Env Group RAM 8% CPU 0% 1 / 4 38% Ap…" at bounding box center [470, 122] width 941 height 152
click at [253, 117] on button "button" at bounding box center [255, 115] width 9 height 9
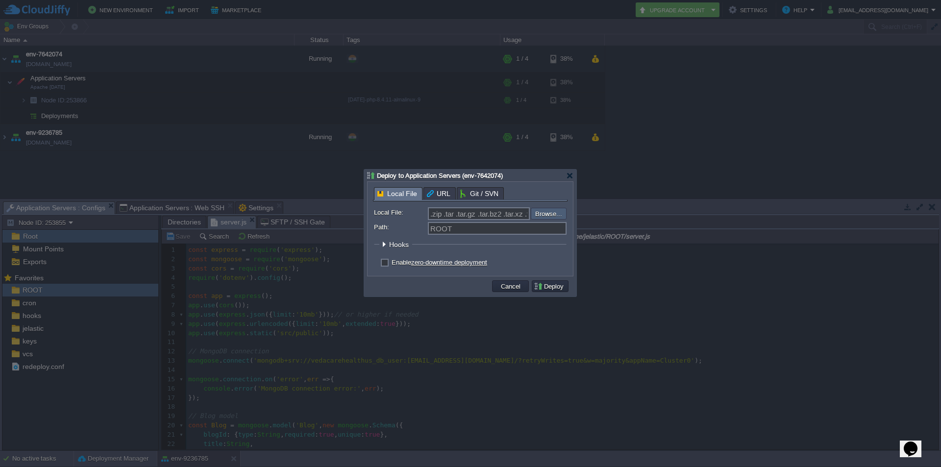
click at [539, 214] on input "file" at bounding box center [505, 214] width 124 height 12
type input "C:\fakepath\vedacare.zip"
type input "vedacare.zip"
click at [549, 285] on button "Deploy" at bounding box center [550, 286] width 33 height 9
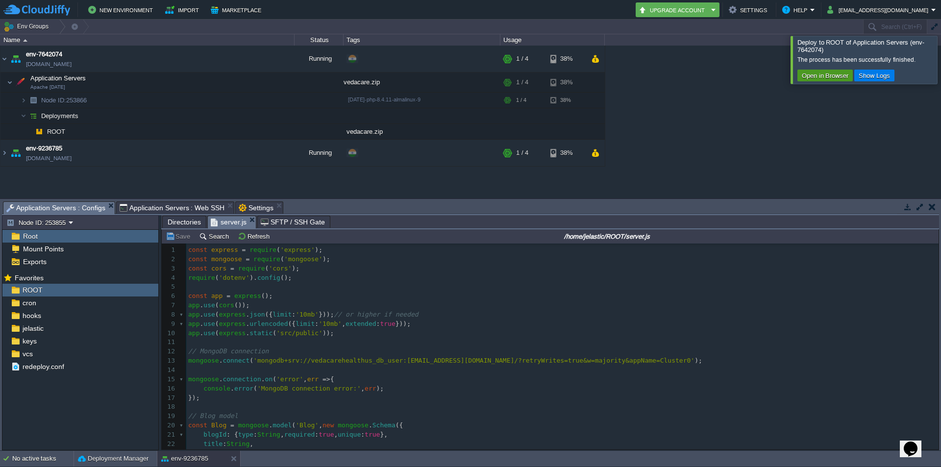
click at [812, 79] on button "Open in Browser" at bounding box center [825, 75] width 52 height 9
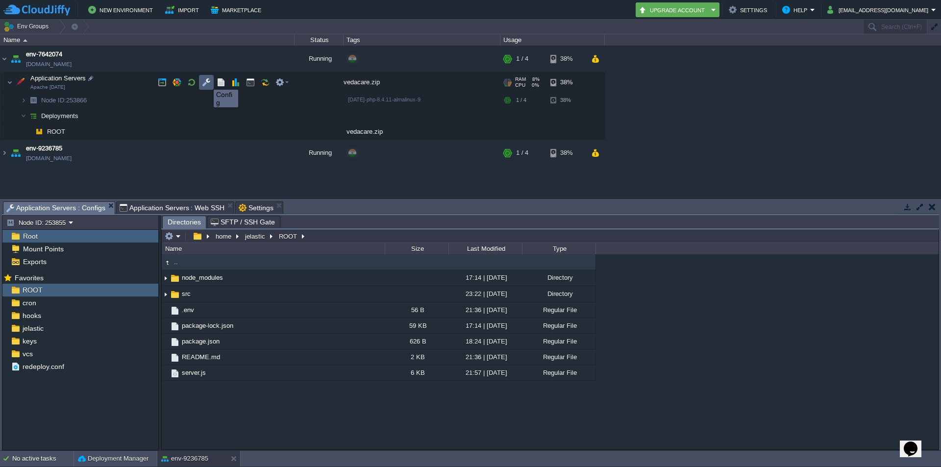
click at [206, 81] on button "button" at bounding box center [206, 82] width 9 height 9
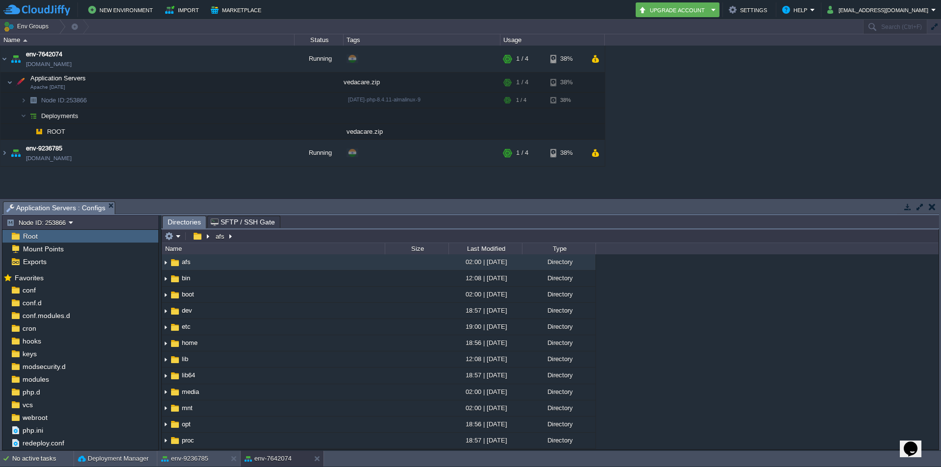
click at [56, 235] on div "Root" at bounding box center [80, 236] width 156 height 13
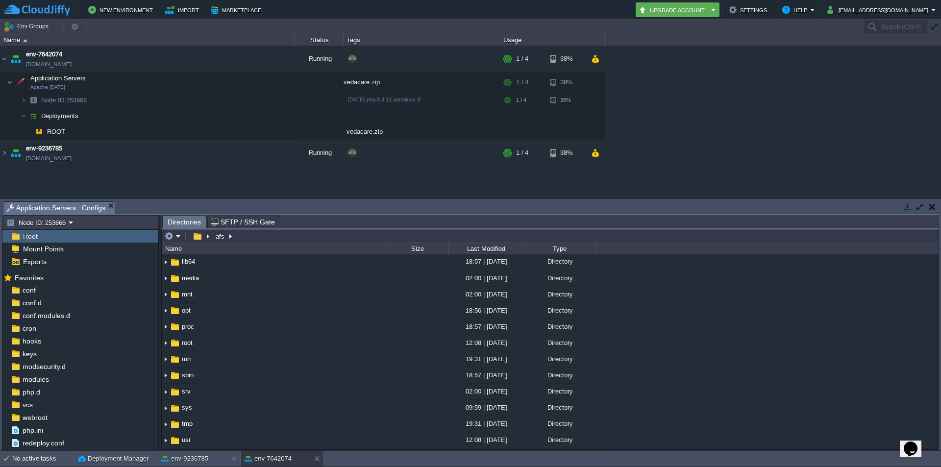
scroll to position [0, 0]
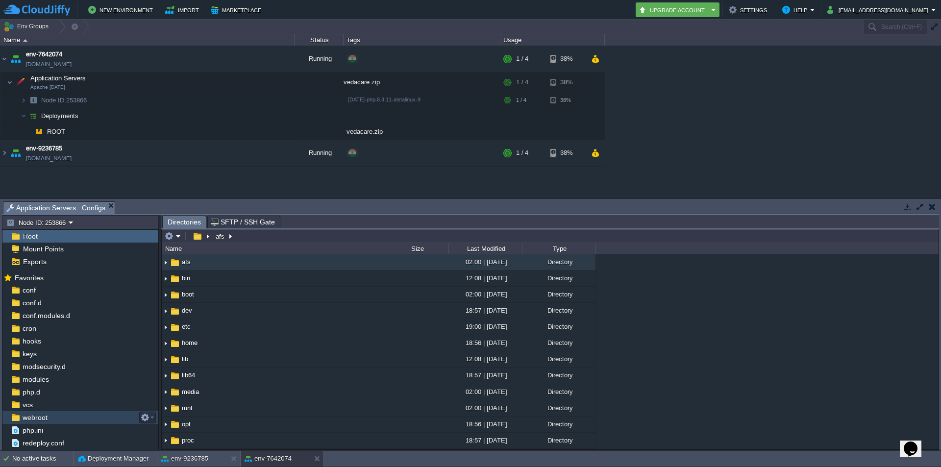
click at [38, 420] on span "webroot" at bounding box center [35, 417] width 28 height 9
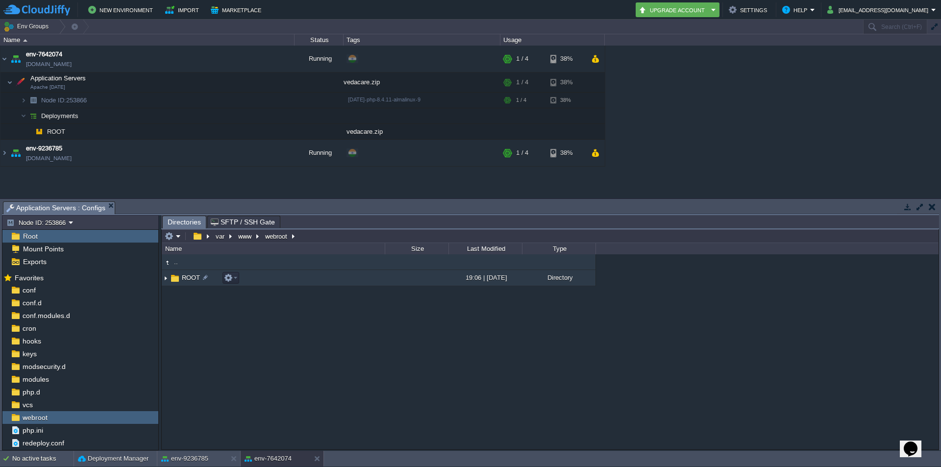
click at [166, 280] on img at bounding box center [166, 278] width 8 height 15
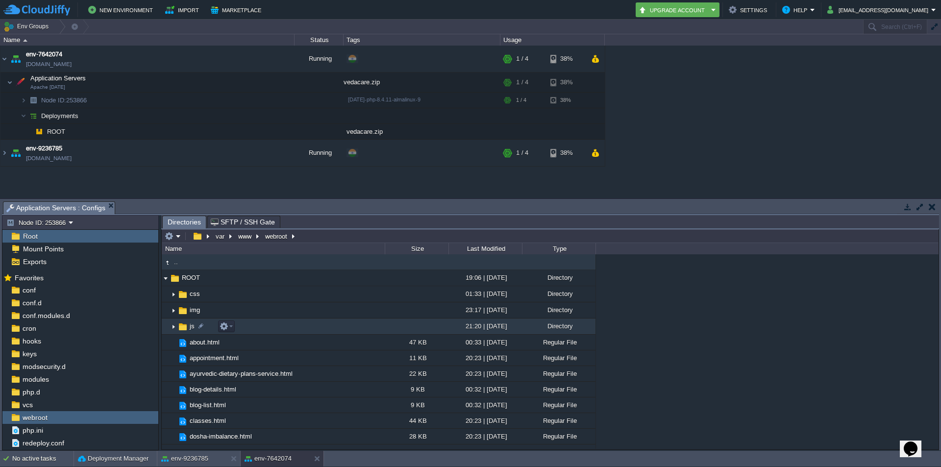
click at [171, 325] on img at bounding box center [174, 326] width 8 height 15
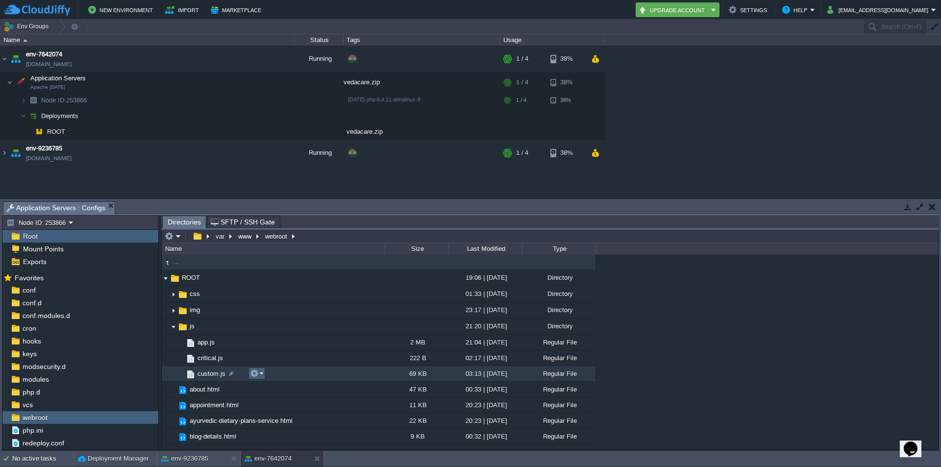
click at [259, 375] on em at bounding box center [256, 373] width 13 height 9
click at [267, 385] on span "Open" at bounding box center [271, 387] width 15 height 7
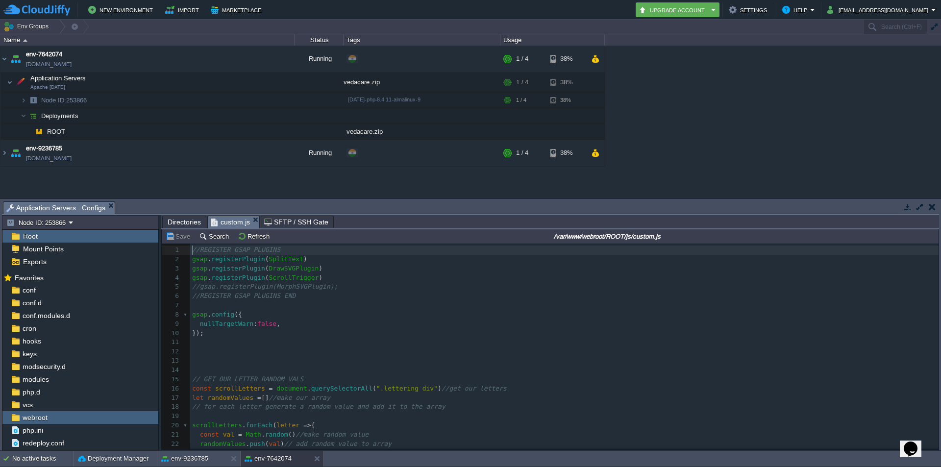
scroll to position [3, 0]
click at [350, 353] on pre "​" at bounding box center [564, 351] width 749 height 9
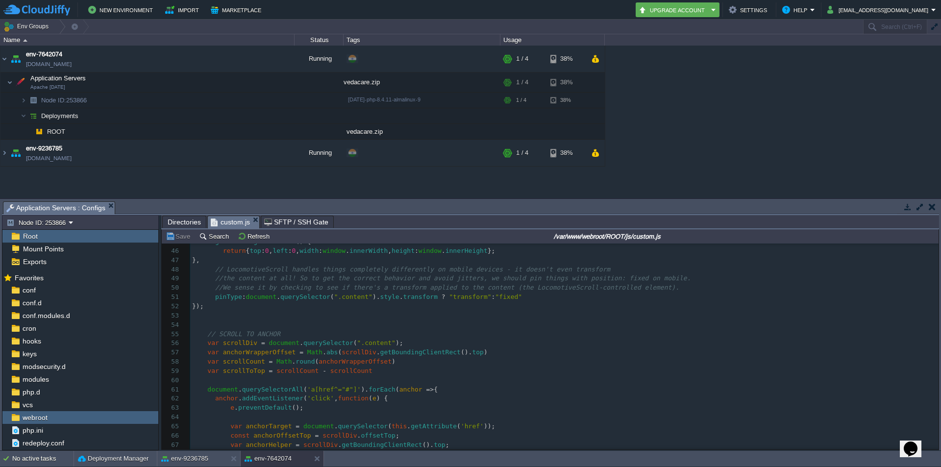
scroll to position [453, 0]
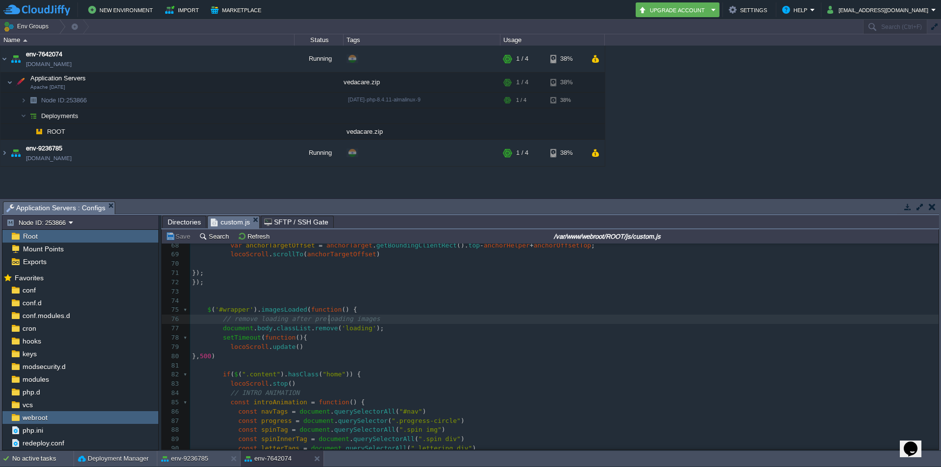
click at [328, 323] on span "// remove loading after preloading images" at bounding box center [301, 318] width 157 height 7
type textarea "-"
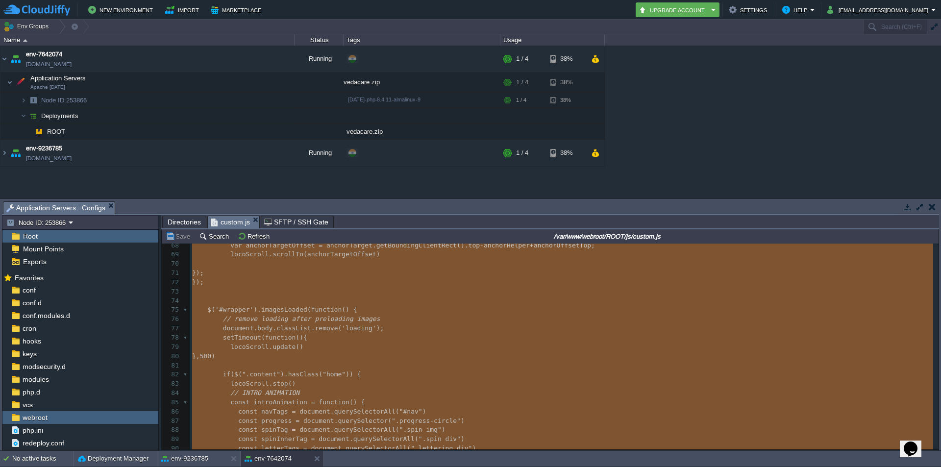
scroll to position [18282, 0]
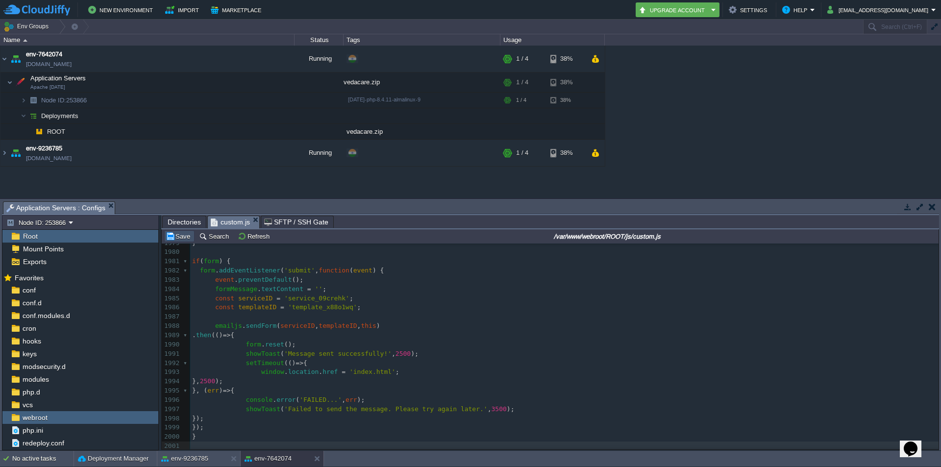
click at [183, 235] on button "Save" at bounding box center [179, 236] width 27 height 9
click at [267, 59] on button "button" at bounding box center [270, 58] width 9 height 9
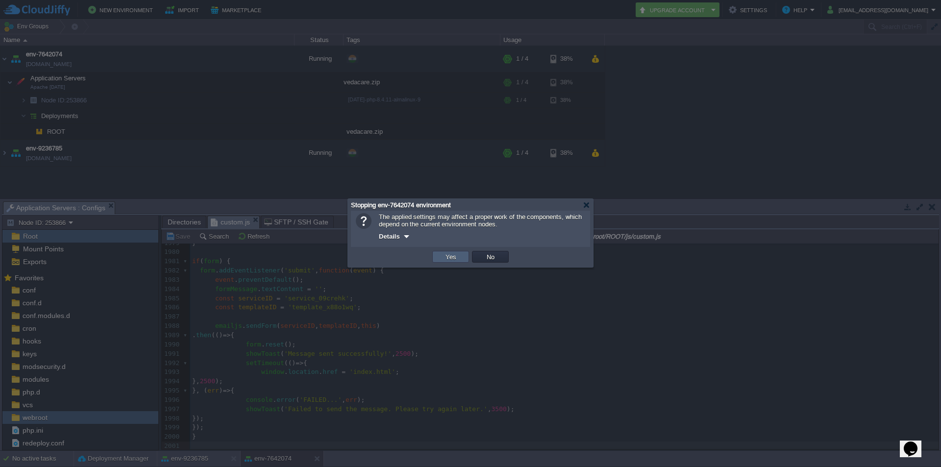
click at [454, 254] on button "Yes" at bounding box center [451, 257] width 17 height 9
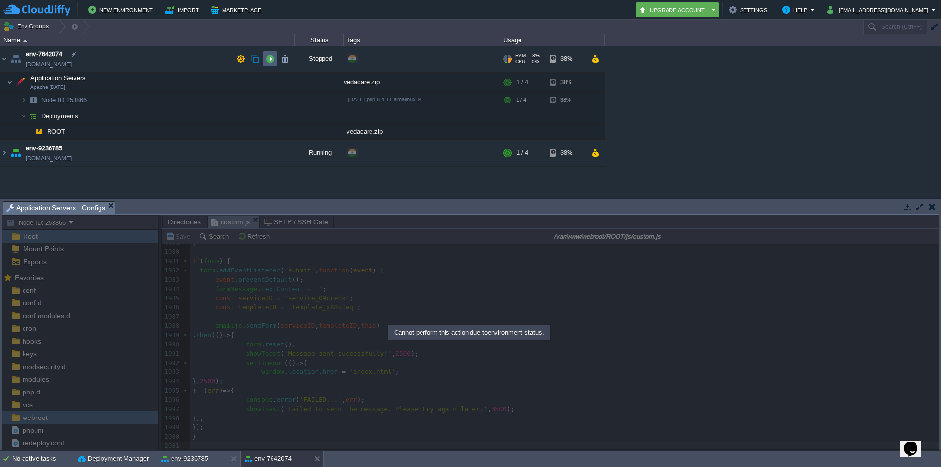
click at [267, 57] on button "button" at bounding box center [270, 58] width 9 height 9
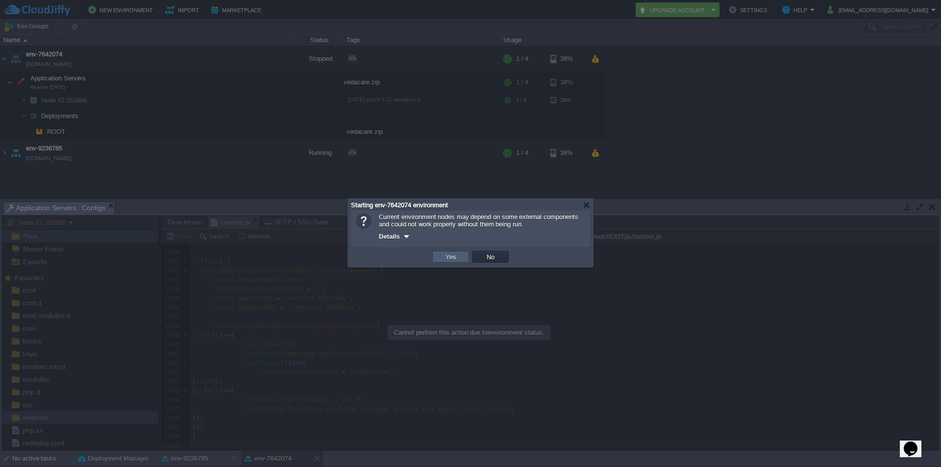
click at [439, 254] on td "Yes" at bounding box center [450, 257] width 37 height 12
